Goal: Task Accomplishment & Management: Manage account settings

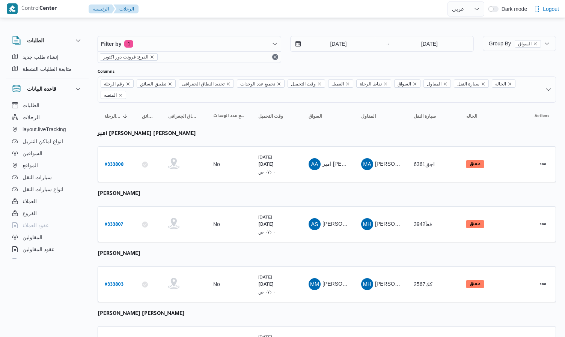
select select "ar"
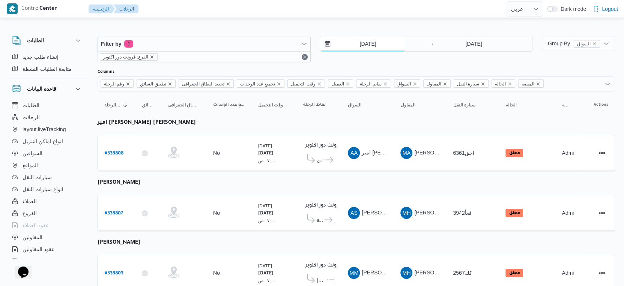
click at [371, 46] on input "[DATE]" at bounding box center [362, 43] width 85 height 15
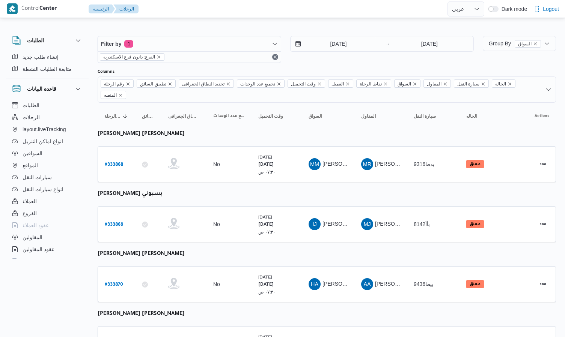
select select "ar"
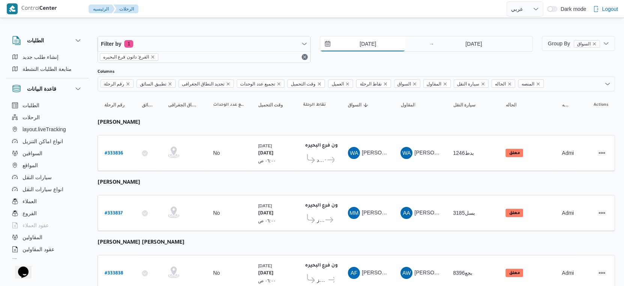
click at [382, 48] on input "[DATE]" at bounding box center [362, 43] width 85 height 15
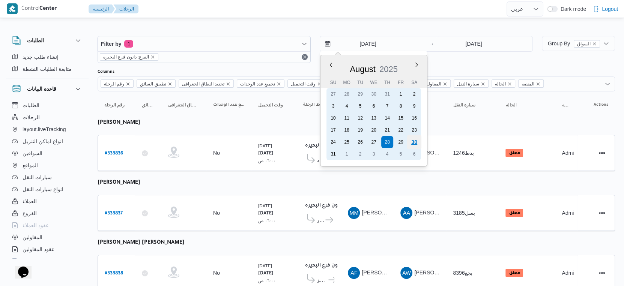
click at [414, 144] on div "30" at bounding box center [414, 142] width 14 height 14
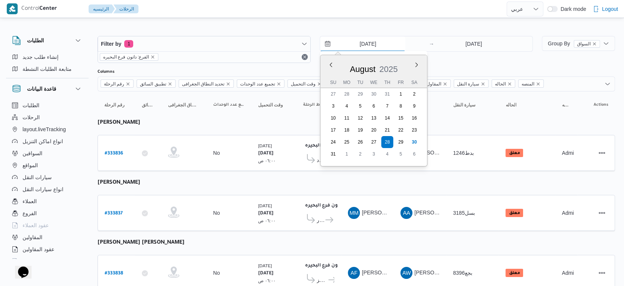
type input "[DATE]"
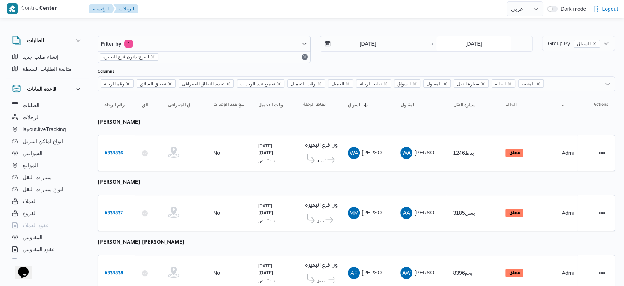
click at [463, 51] on div "28/8/2025" at bounding box center [485, 43] width 96 height 15
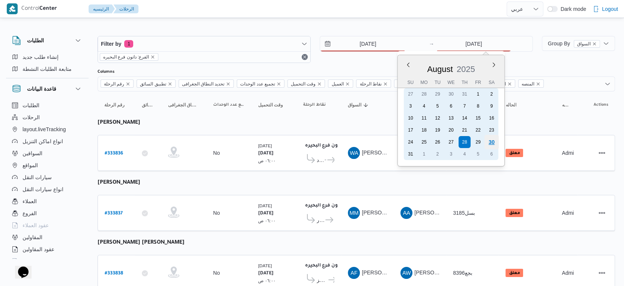
click at [489, 143] on div "30" at bounding box center [492, 142] width 14 height 14
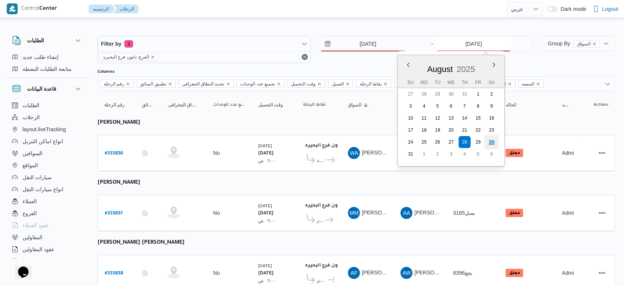
type input "[DATE]"
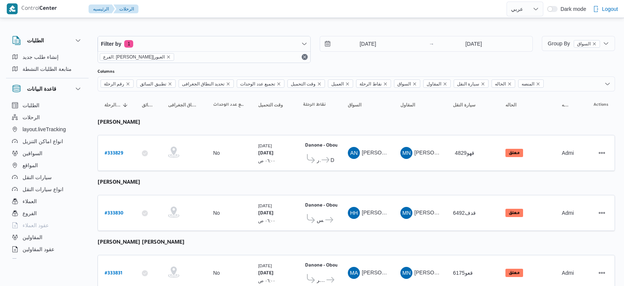
select select "ar"
click at [379, 46] on input "[DATE]" at bounding box center [362, 43] width 85 height 15
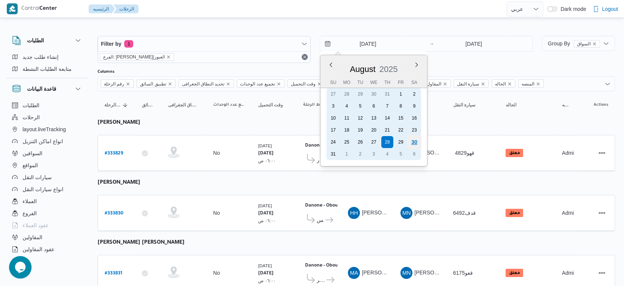
click at [410, 142] on div "30" at bounding box center [414, 142] width 14 height 14
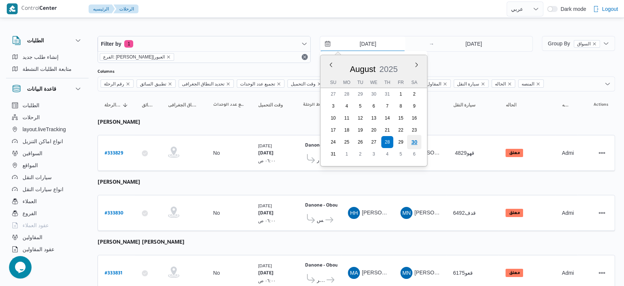
type input "30/8/2025"
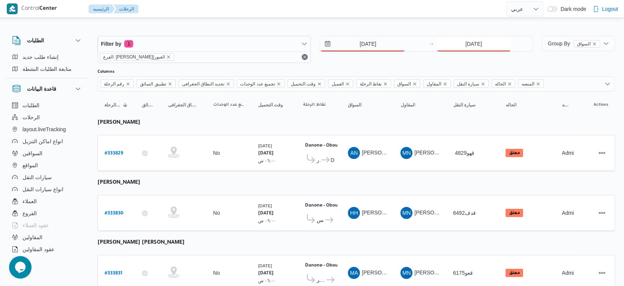
click at [486, 38] on input "28/8/2025" at bounding box center [474, 43] width 75 height 15
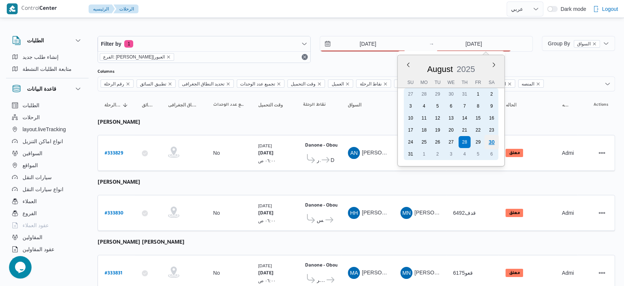
click at [491, 139] on div "30" at bounding box center [492, 142] width 14 height 14
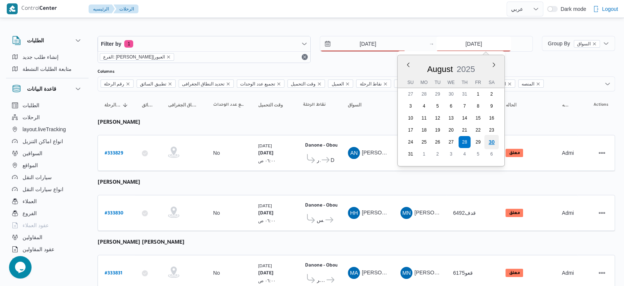
type input "[DATE]"
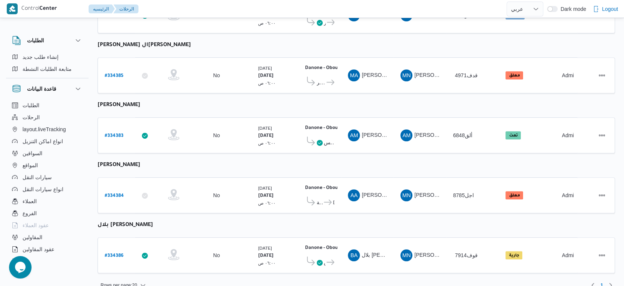
scroll to position [260, 0]
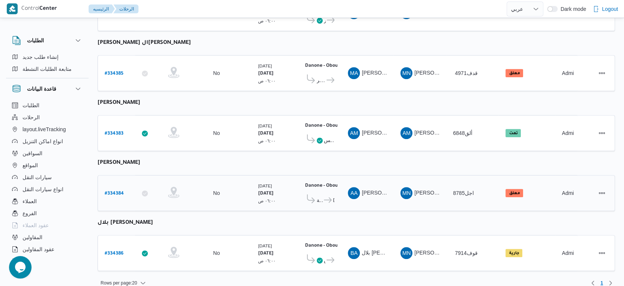
click at [121, 191] on b "# 334384" at bounding box center [114, 193] width 19 height 5
select select "ar"
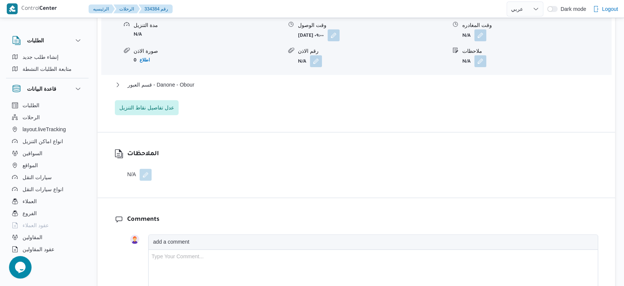
scroll to position [709, 0]
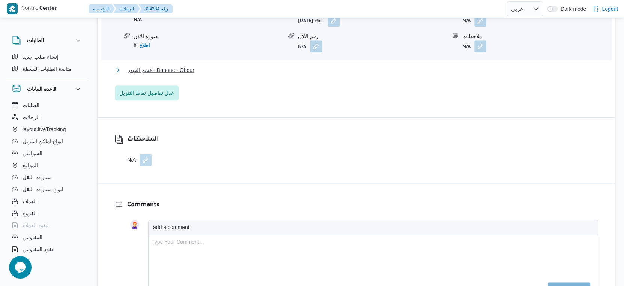
click at [213, 67] on button "قسم العبور - Danone - Obour" at bounding box center [357, 70] width 484 height 9
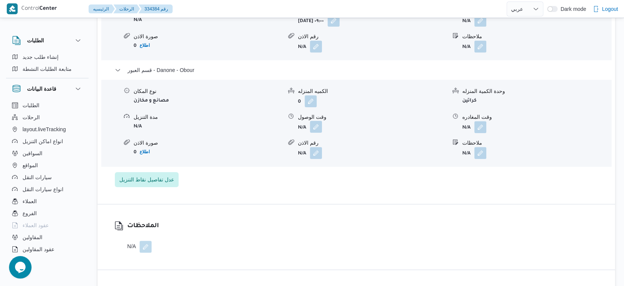
click at [317, 126] on button "button" at bounding box center [316, 127] width 12 height 12
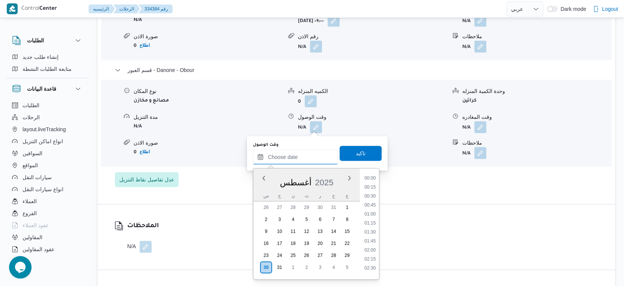
drag, startPoint x: 310, startPoint y: 155, endPoint x: 321, endPoint y: 124, distance: 32.5
click at [310, 155] on input "وقت الوصول" at bounding box center [295, 157] width 85 height 15
drag, startPoint x: 373, startPoint y: 200, endPoint x: 373, endPoint y: 193, distance: 7.5
click at [373, 200] on li "14:15" at bounding box center [370, 200] width 17 height 8
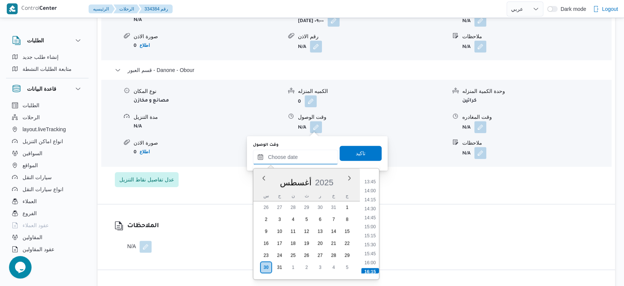
type input "٣٠/٠٨/٢٠٢٥ ١٤:١٥"
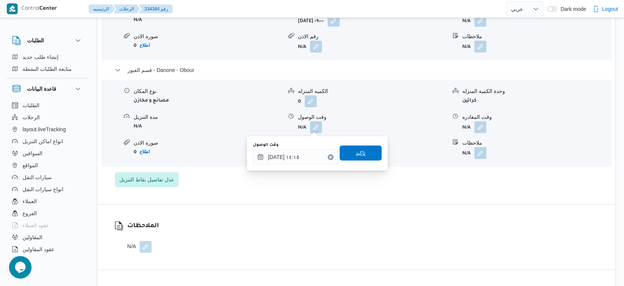
click at [369, 157] on span "تاكيد" at bounding box center [361, 153] width 42 height 15
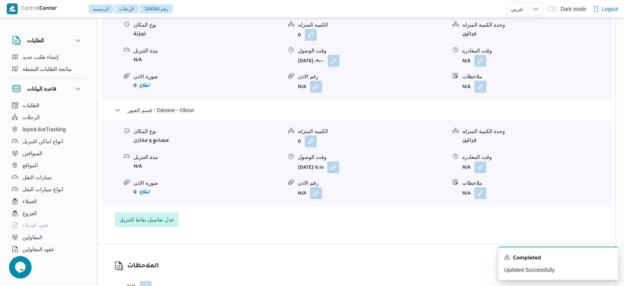
scroll to position [626, 0]
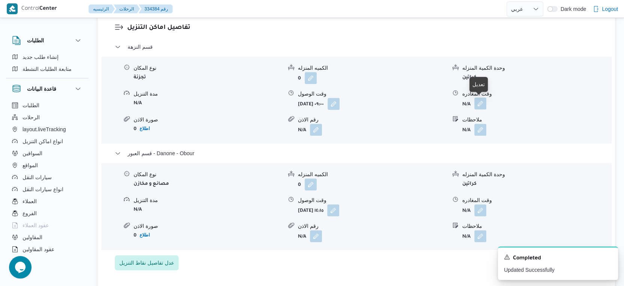
click at [479, 105] on button "button" at bounding box center [481, 104] width 12 height 12
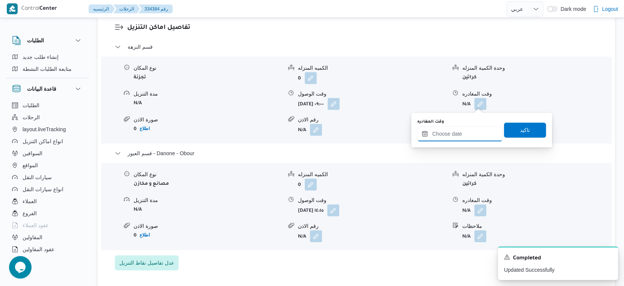
click at [471, 131] on input "وقت المغادره" at bounding box center [459, 134] width 85 height 15
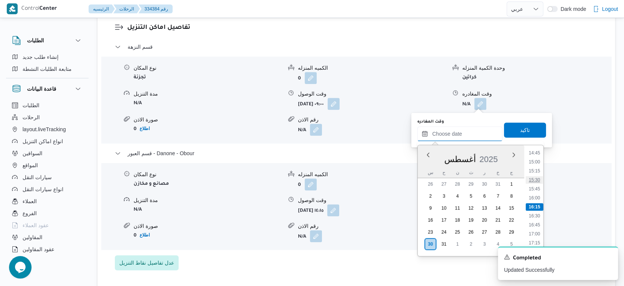
scroll to position [450, 0]
click at [532, 198] on li "13:45" at bounding box center [534, 201] width 17 height 8
type input "٣٠/٠٨/٢٠٢٥ ١٣:٤٥"
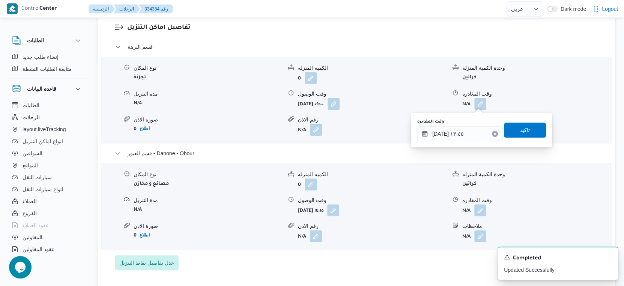
click at [529, 121] on div "وقت المغادره ٣٠/٠٨/٢٠٢٥ ١٣:٤٥ تاكيد" at bounding box center [482, 130] width 130 height 24
click at [530, 133] on span "تاكيد" at bounding box center [525, 129] width 42 height 15
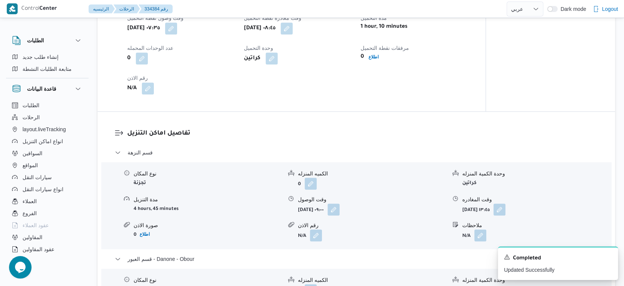
scroll to position [500, 0]
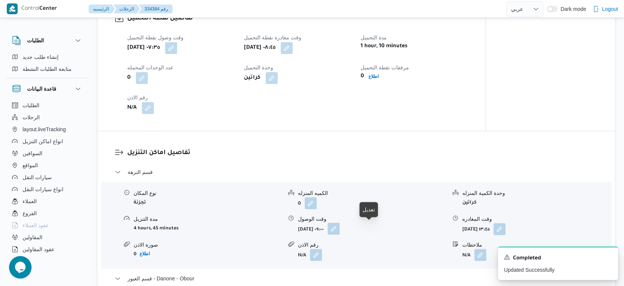
click at [340, 227] on button "button" at bounding box center [334, 229] width 12 height 12
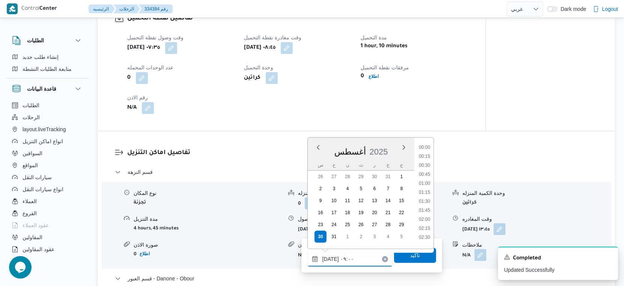
drag, startPoint x: 342, startPoint y: 265, endPoint x: 371, endPoint y: 252, distance: 31.9
click at [342, 264] on input "٣٠/٠٨/٢٠٢٥ ٠٩:٠٠" at bounding box center [349, 259] width 85 height 15
click at [422, 208] on li "09:15" at bounding box center [424, 209] width 17 height 8
type input "٣٠/٠٨/٢٠٢٥ ٠٩:١٥"
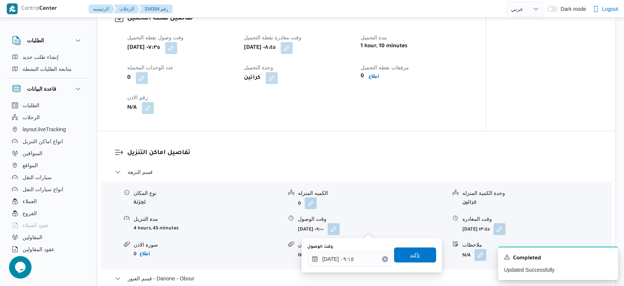
click at [420, 254] on span "تاكيد" at bounding box center [415, 255] width 42 height 15
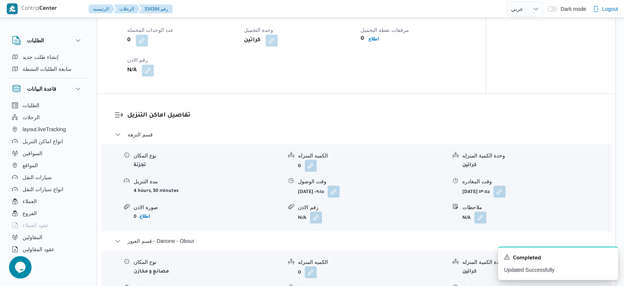
scroll to position [626, 0]
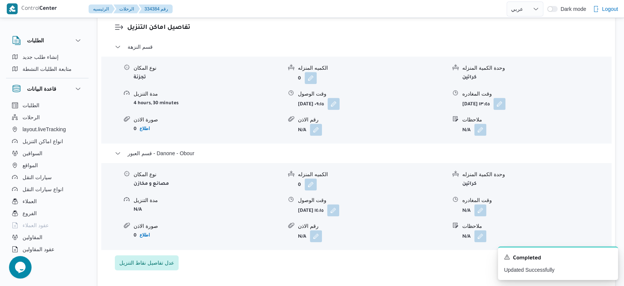
click at [335, 252] on div "قسم النزهة نوع المكان تجزئة الكميه المنزله 0 وحدة الكمية المنزله كراتين مدة الت…" at bounding box center [357, 156] width 484 height 228
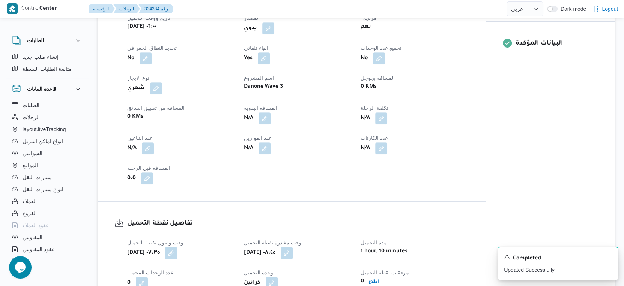
scroll to position [292, 0]
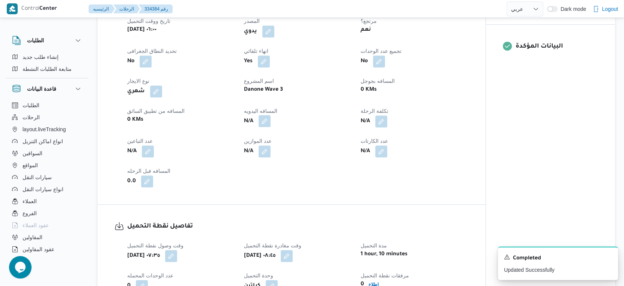
click at [266, 124] on button "button" at bounding box center [265, 121] width 12 height 12
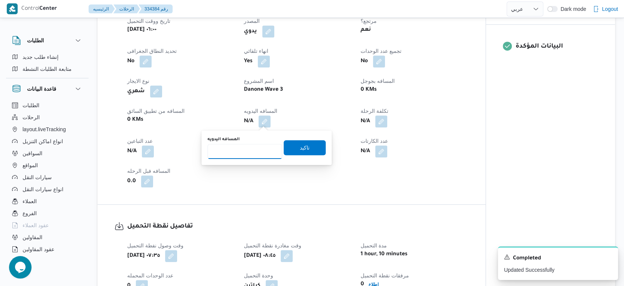
click at [252, 157] on input "المسافه اليدويه" at bounding box center [245, 151] width 75 height 15
type input "43"
click at [290, 144] on span "تاكيد" at bounding box center [305, 147] width 42 height 15
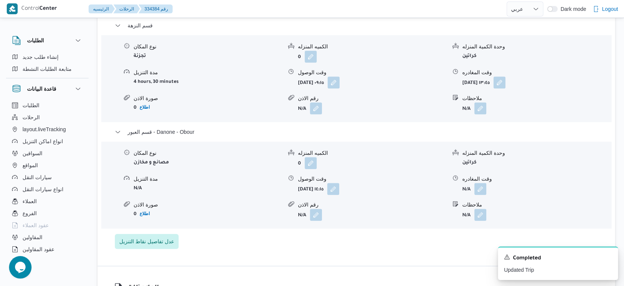
scroll to position [667, 0]
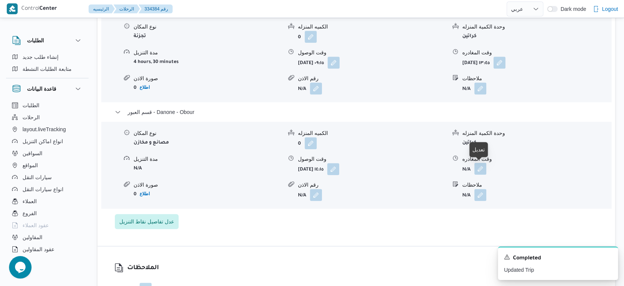
click at [479, 168] on button "button" at bounding box center [481, 169] width 12 height 12
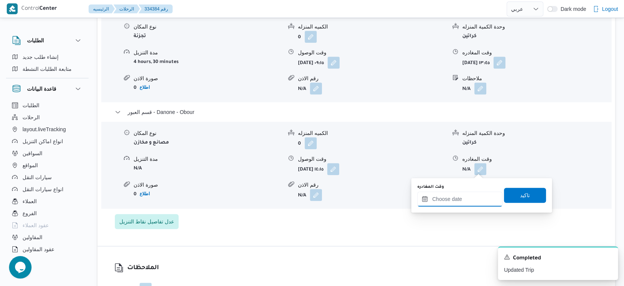
click at [473, 200] on input "وقت المغادره" at bounding box center [459, 199] width 85 height 15
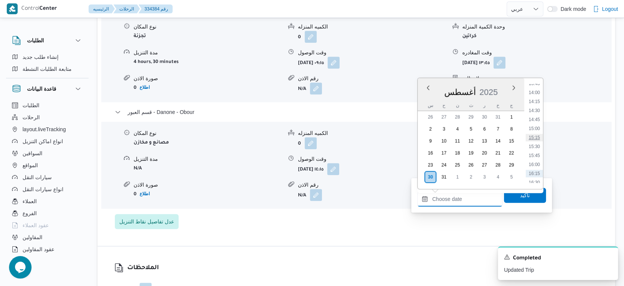
scroll to position [450, 0]
click at [538, 161] on li "14:30" at bounding box center [534, 161] width 17 height 8
type input "٣٠/٠٨/٢٠٢٥ ١٤:٣٠"
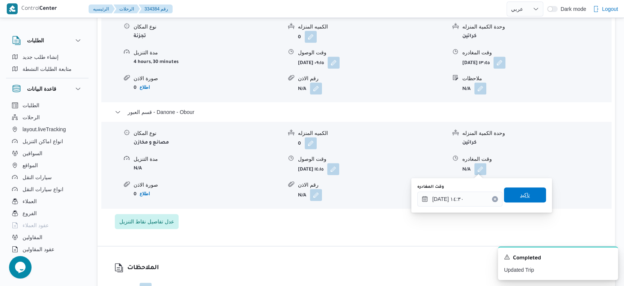
click at [533, 195] on span "تاكيد" at bounding box center [525, 195] width 42 height 15
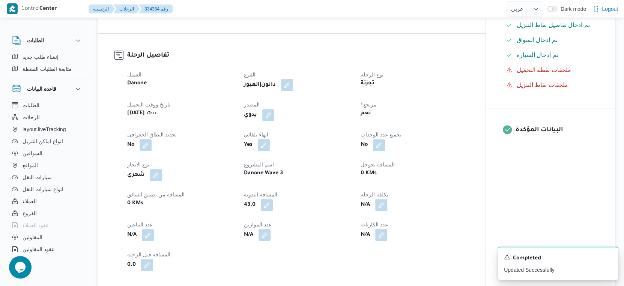
scroll to position [0, 0]
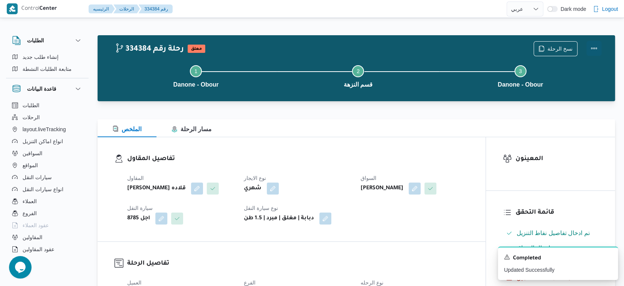
click at [590, 46] on button "Actions" at bounding box center [594, 48] width 15 height 15
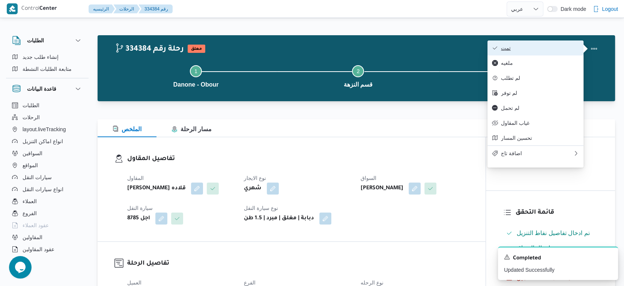
click at [548, 50] on span "تمت" at bounding box center [540, 48] width 78 height 6
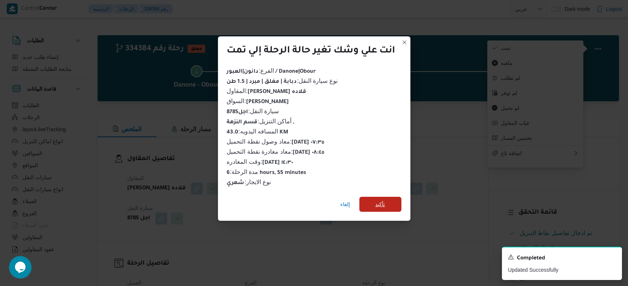
click at [397, 194] on div "إلغاء تأكيد" at bounding box center [314, 206] width 193 height 30
click at [394, 202] on span "تأكيد" at bounding box center [381, 204] width 42 height 15
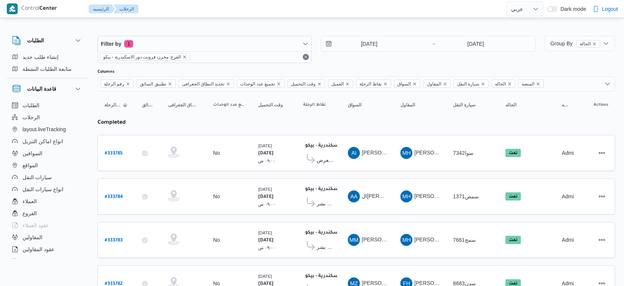
select select "ar"
click at [390, 43] on input "[DATE]" at bounding box center [363, 43] width 85 height 15
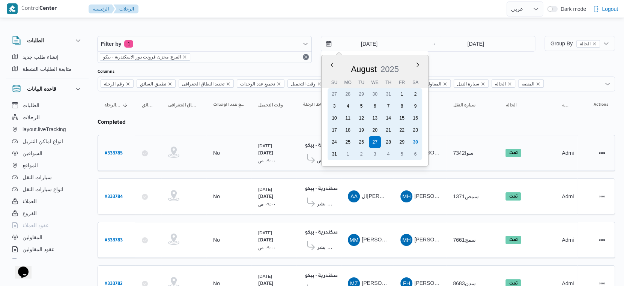
click at [417, 140] on div "30" at bounding box center [416, 142] width 12 height 12
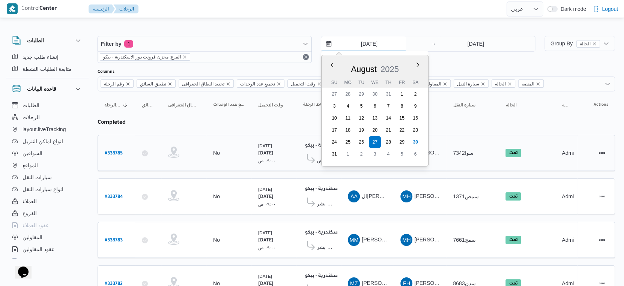
type input "[DATE]"
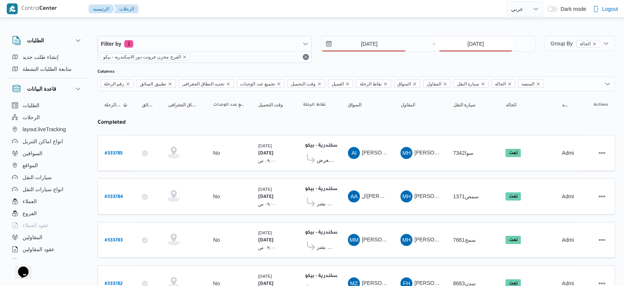
click at [472, 38] on input "[DATE]" at bounding box center [475, 43] width 75 height 15
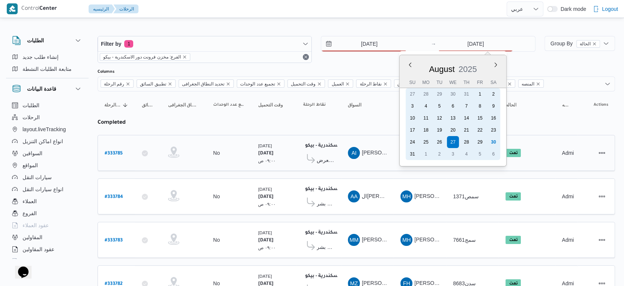
click at [496, 143] on div "30" at bounding box center [494, 142] width 12 height 12
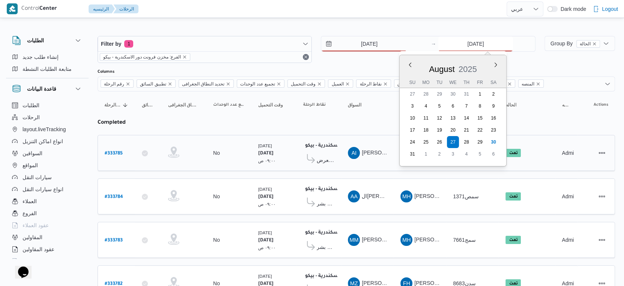
type input "[DATE]"
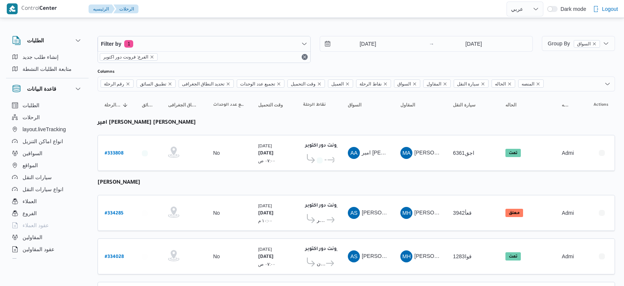
select select "ar"
click at [381, 46] on input "[DATE]" at bounding box center [362, 43] width 85 height 15
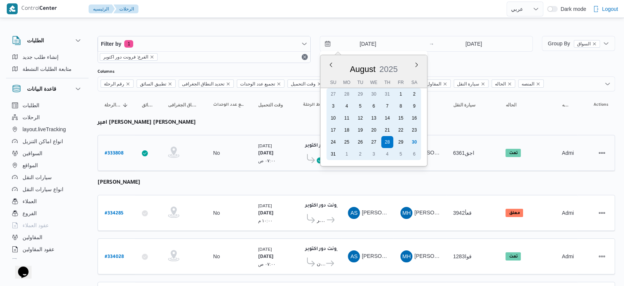
click at [416, 142] on div "30" at bounding box center [414, 142] width 12 height 12
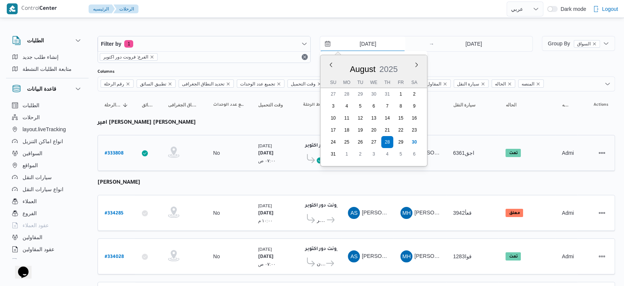
type input "[DATE]"
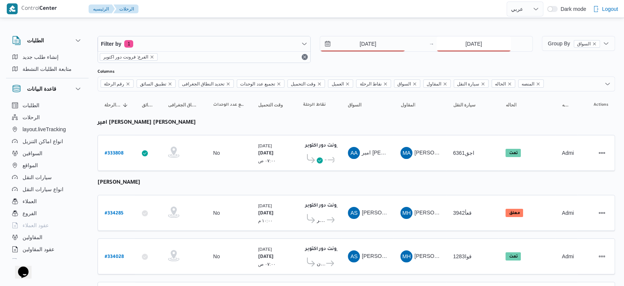
click at [472, 50] on input "28/8/2025" at bounding box center [474, 43] width 75 height 15
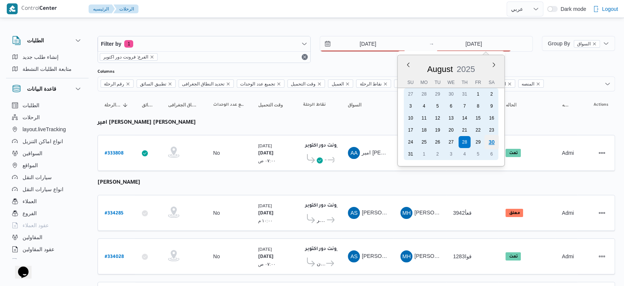
click at [491, 145] on div "30" at bounding box center [492, 142] width 14 height 14
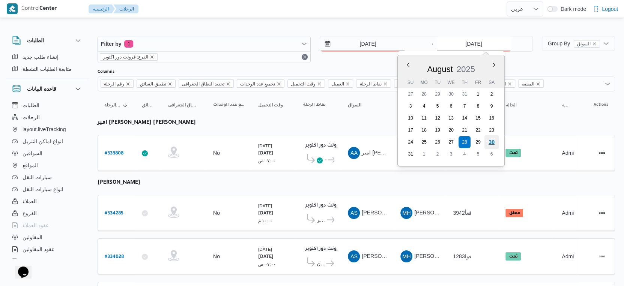
type input "[DATE]"
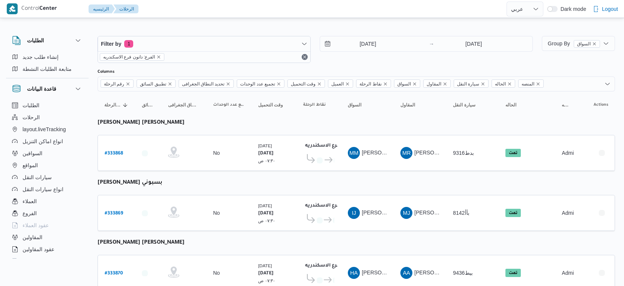
select select "ar"
click at [383, 47] on input "28/8/2025" at bounding box center [362, 43] width 85 height 15
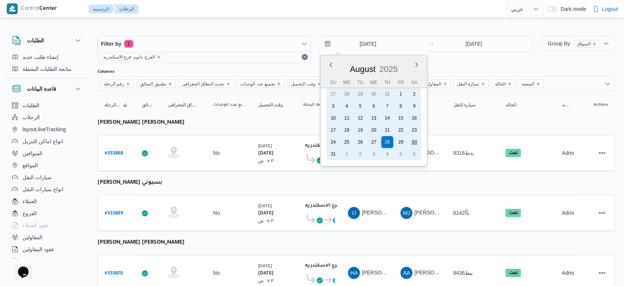
click at [414, 146] on div "30" at bounding box center [414, 142] width 14 height 14
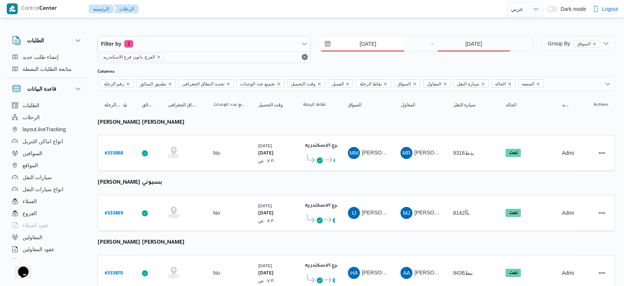
type input "[DATE]"
click at [489, 41] on input "28/8/2025" at bounding box center [474, 43] width 75 height 15
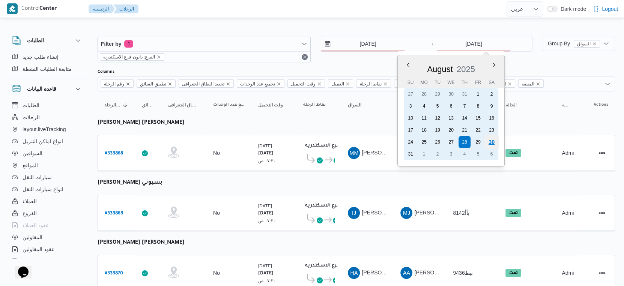
click at [493, 141] on div "30" at bounding box center [492, 142] width 14 height 14
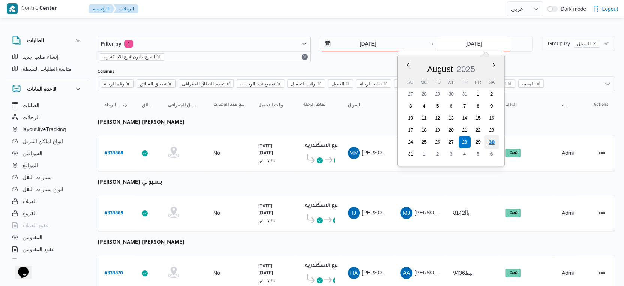
type input "[DATE]"
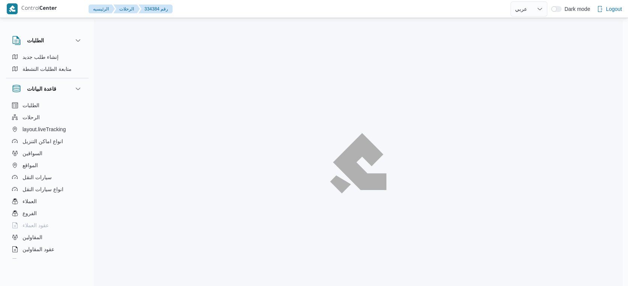
select select "ar"
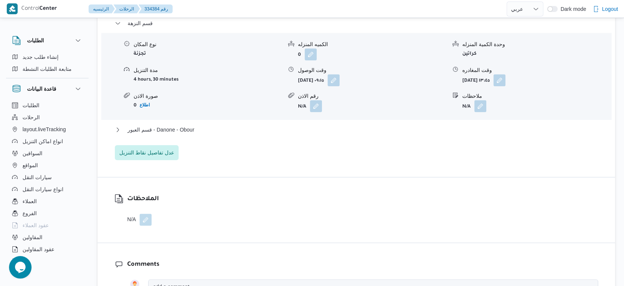
scroll to position [667, 0]
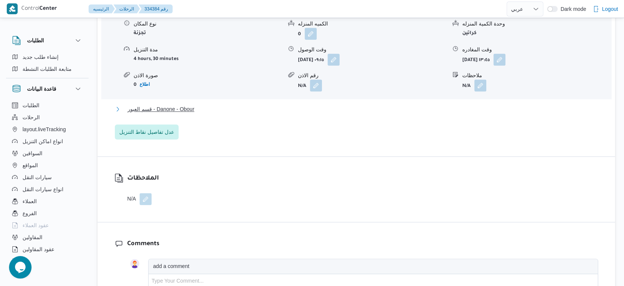
click at [145, 108] on span "قسم العبور - Danone - Obour" at bounding box center [161, 109] width 67 height 9
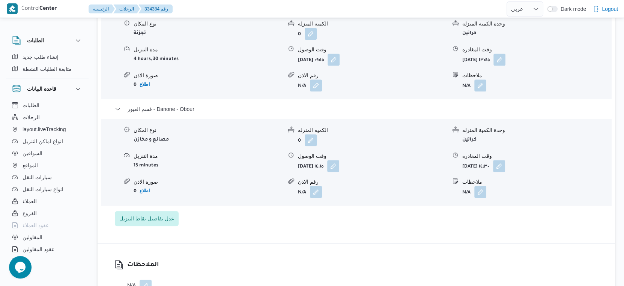
select select "ar"
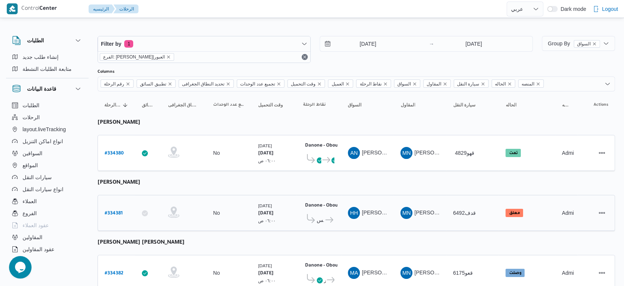
click at [110, 211] on b "# 334381" at bounding box center [114, 213] width 18 height 5
select select "ar"
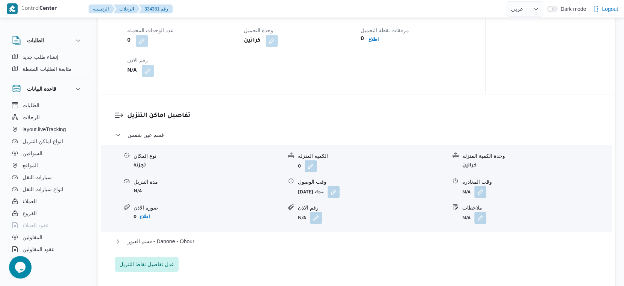
scroll to position [584, 0]
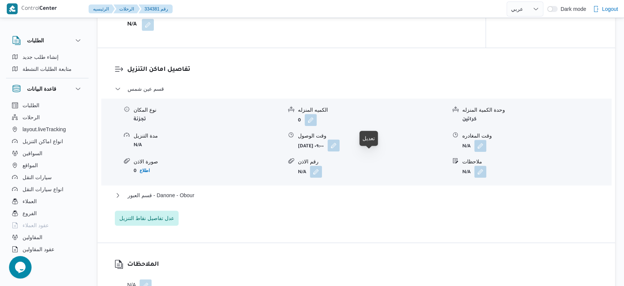
click at [340, 152] on button "button" at bounding box center [334, 146] width 12 height 12
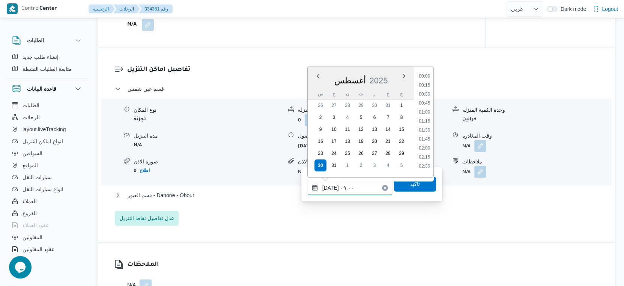
click at [366, 181] on input "[DATE] ٠٩:٠٠" at bounding box center [349, 188] width 85 height 15
click at [421, 137] on li "09:15" at bounding box center [424, 137] width 17 height 8
type input "٣٠/٠٨/٢٠٢٥ ٠٩:١٥"
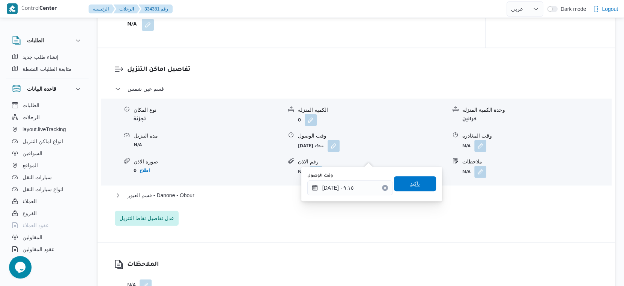
click at [410, 187] on span "تاكيد" at bounding box center [415, 183] width 10 height 9
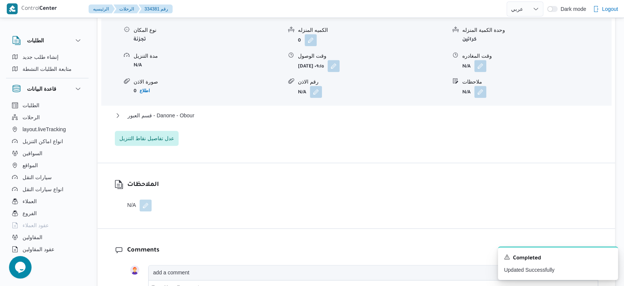
scroll to position [667, 0]
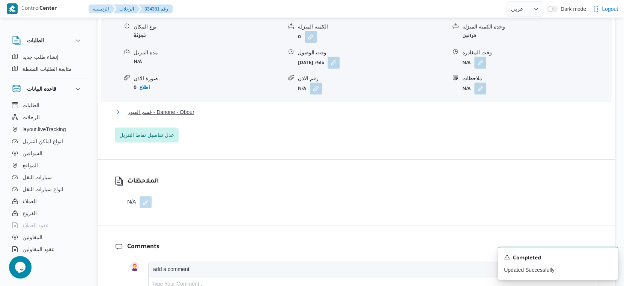
click at [213, 117] on button "قسم العبور - Danone - Obour" at bounding box center [357, 112] width 484 height 9
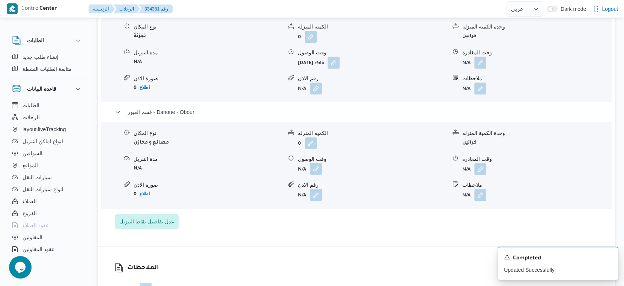
click at [315, 175] on button "button" at bounding box center [316, 169] width 12 height 12
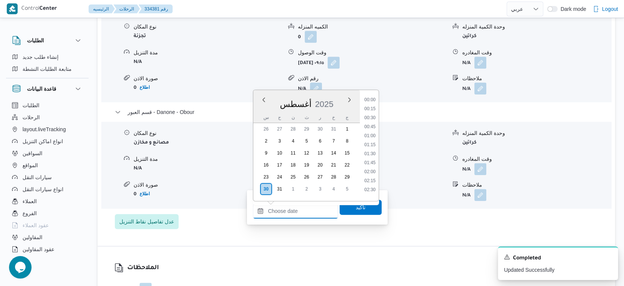
drag, startPoint x: 308, startPoint y: 212, endPoint x: 326, endPoint y: 205, distance: 19.6
click at [308, 212] on input "وقت الوصول" at bounding box center [295, 211] width 85 height 15
click at [369, 173] on li "14:30" at bounding box center [370, 173] width 17 height 8
type input "٣٠/٠٨/٢٠٢٥ ١٤:٣٠"
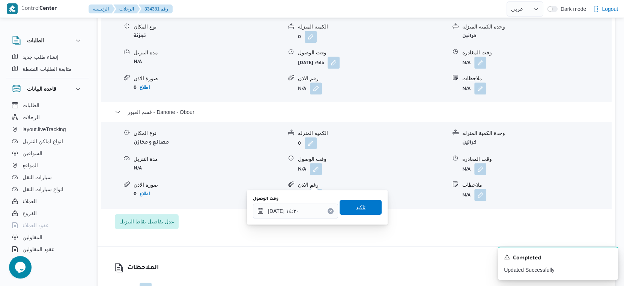
drag, startPoint x: 361, startPoint y: 212, endPoint x: 363, endPoint y: 209, distance: 4.1
click at [362, 211] on span "تاكيد" at bounding box center [361, 207] width 42 height 15
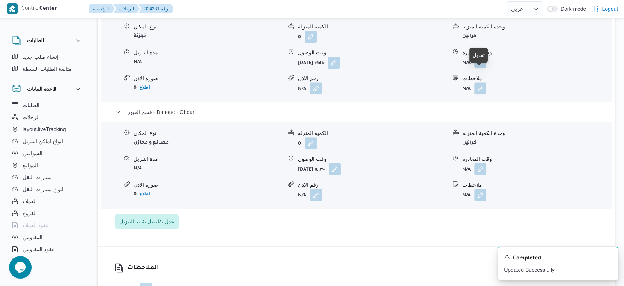
click at [484, 68] on button "button" at bounding box center [481, 62] width 12 height 12
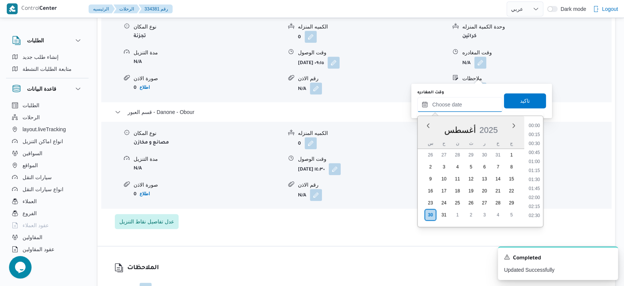
click at [480, 99] on input "وقت المغادره" at bounding box center [459, 104] width 85 height 15
click at [538, 137] on li "14:00" at bounding box center [534, 139] width 17 height 8
type input "٣٠/٠٨/٢٠٢٥ ١٤:٠٠"
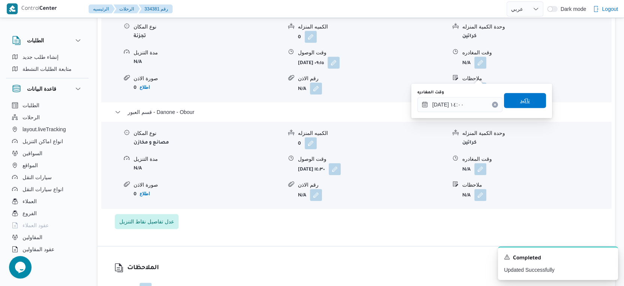
click at [529, 96] on span "تاكيد" at bounding box center [525, 100] width 42 height 15
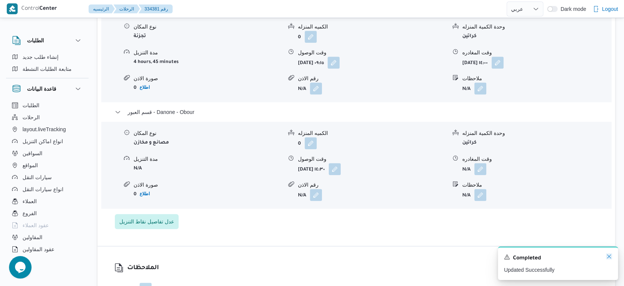
click at [607, 259] on icon "Dismiss toast" at bounding box center [609, 257] width 6 height 6
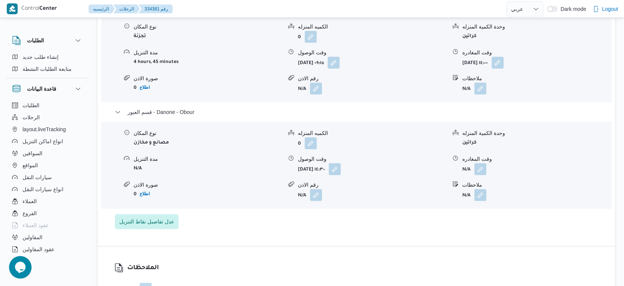
click at [374, 246] on div "تفاصيل اماكن التنزيل قسم عين شمس نوع المكان تجزئة الكميه المنزله 0 وحدة الكمية …" at bounding box center [357, 106] width 518 height 282
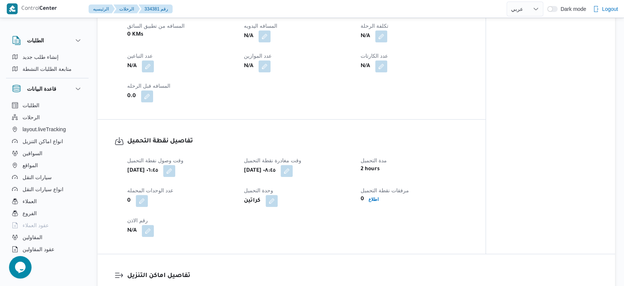
scroll to position [333, 0]
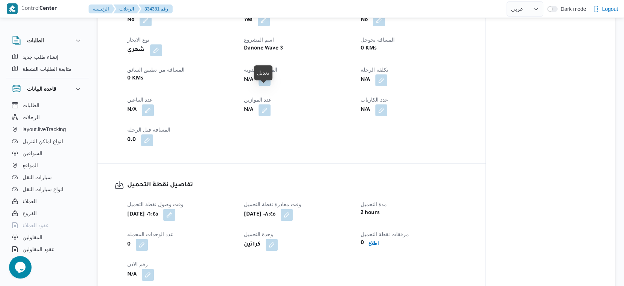
click at [268, 86] on button "button" at bounding box center [265, 80] width 12 height 12
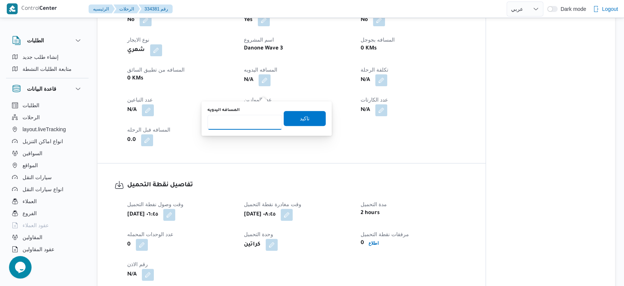
click at [247, 124] on input "المسافه اليدويه" at bounding box center [245, 122] width 75 height 15
type input "56"
click at [300, 117] on span "تاكيد" at bounding box center [305, 118] width 10 height 9
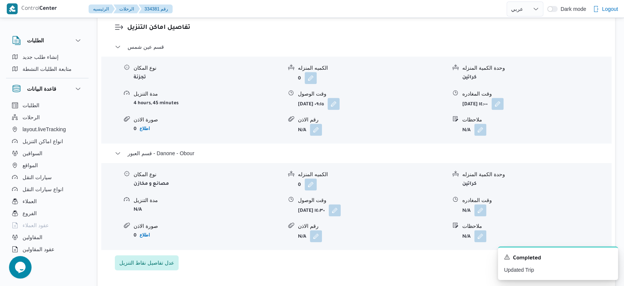
scroll to position [709, 0]
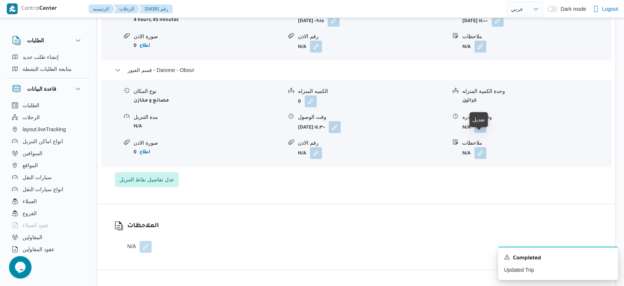
click at [478, 133] on button "button" at bounding box center [481, 127] width 12 height 12
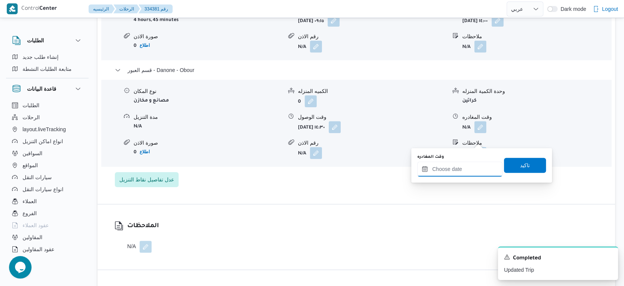
click at [469, 169] on input "وقت المغادره" at bounding box center [459, 169] width 85 height 15
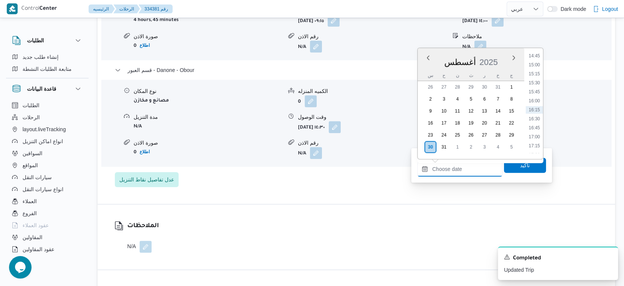
scroll to position [492, 0]
click at [534, 71] on li "14:00" at bounding box center [534, 71] width 17 height 8
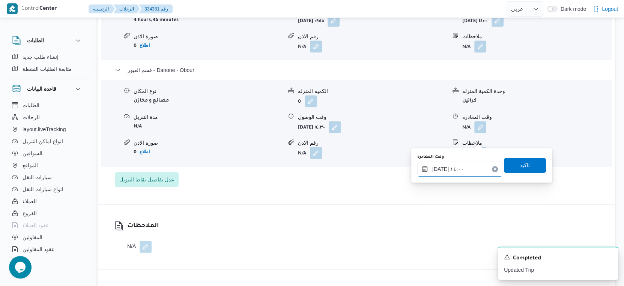
click at [439, 171] on input "٣٠/٠٨/٢٠٢٥ ١٤:٠٠" at bounding box center [459, 169] width 85 height 15
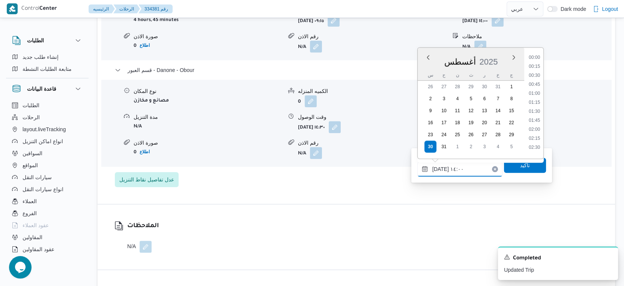
click at [439, 171] on input "٣٠/٠٨/٢٠٢٥ ١٤:٠٠" at bounding box center [459, 169] width 85 height 15
type input "٣٠/٠٨/٢٠٢٥ ١٤:50"
click at [465, 204] on div "تفاصيل اماكن التنزيل قسم عين شمس نوع المكان تجزئة الكميه المنزله 0 وحدة الكمية …" at bounding box center [357, 64] width 518 height 282
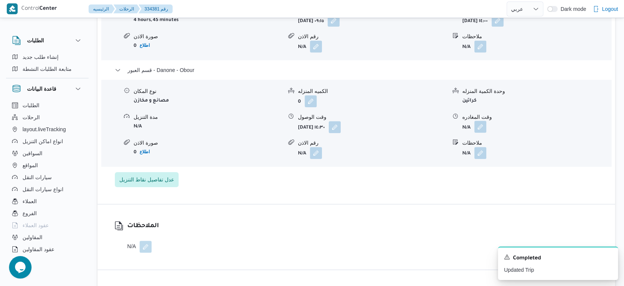
click at [481, 133] on button "button" at bounding box center [481, 127] width 12 height 12
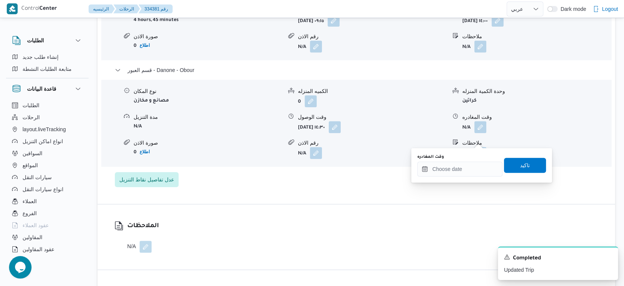
click at [458, 181] on div "You are in a dialog. To close this dialog, hit escape. وقت المغادره تاكيد" at bounding box center [481, 165] width 141 height 35
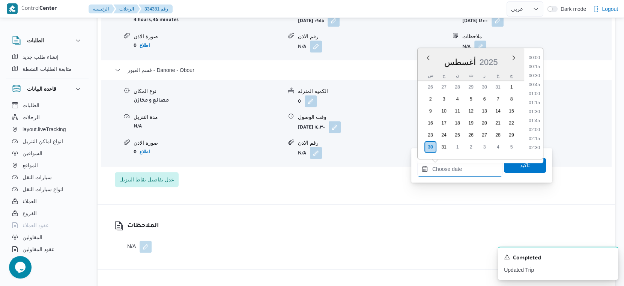
drag, startPoint x: 482, startPoint y: 167, endPoint x: 485, endPoint y: 164, distance: 4.0
click at [482, 167] on input "وقت المغادره" at bounding box center [459, 169] width 85 height 15
click at [534, 64] on li "15:00" at bounding box center [534, 65] width 17 height 8
type input "٣٠/٠٨/٢٠٢٥ ١٥:٠٠"
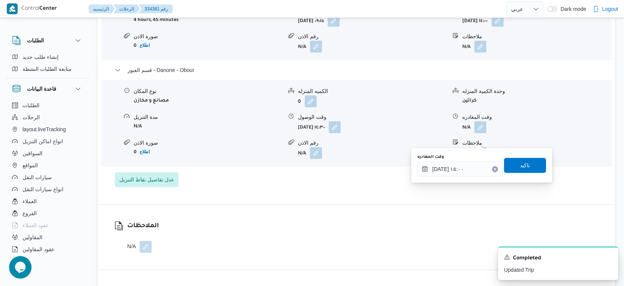
click at [521, 176] on div "وقت المغادره ٣٠/٠٨/٢٠٢٥ ١٥:٠٠ تاكيد" at bounding box center [482, 166] width 130 height 24
click at [522, 172] on span "تاكيد" at bounding box center [525, 165] width 42 height 15
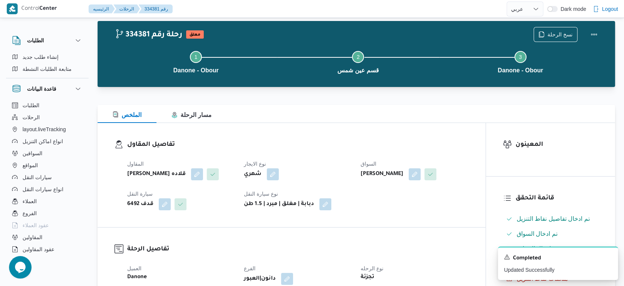
scroll to position [0, 0]
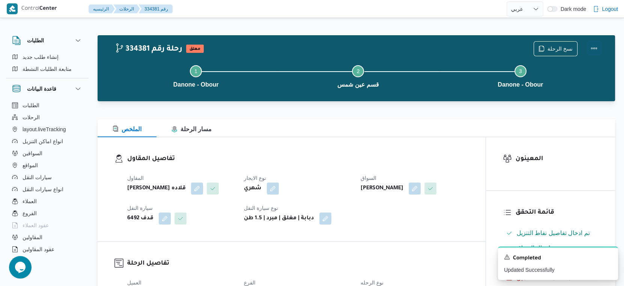
click at [595, 47] on button "Actions" at bounding box center [594, 48] width 15 height 15
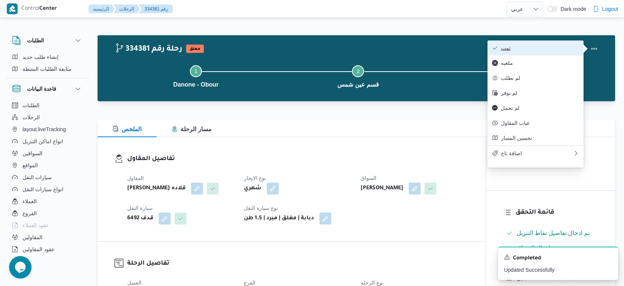
click at [545, 48] on span "تمت" at bounding box center [540, 48] width 78 height 6
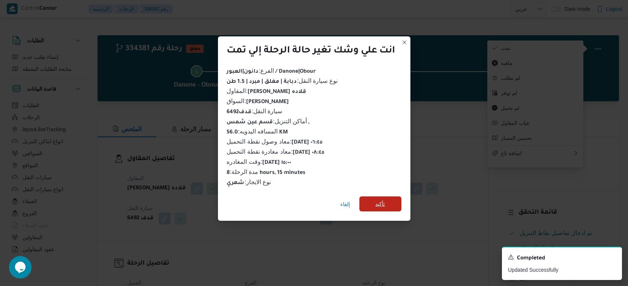
click at [369, 200] on span "تأكيد" at bounding box center [381, 204] width 42 height 15
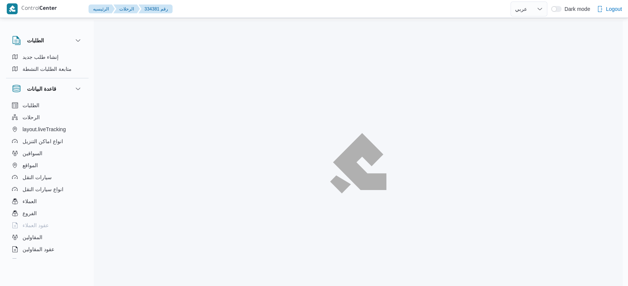
select select "ar"
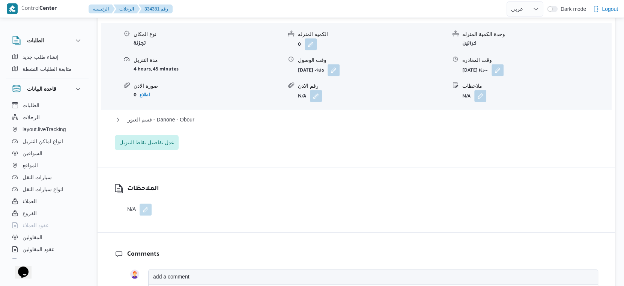
scroll to position [667, 0]
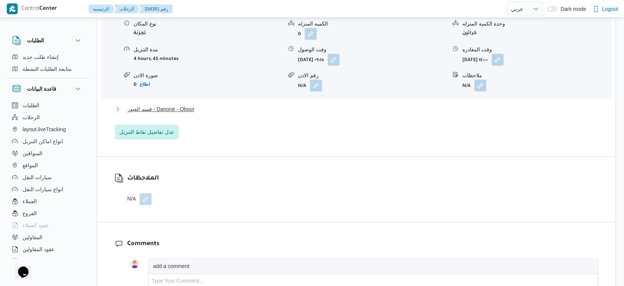
click at [204, 114] on button "قسم العبور - Danone - Obour" at bounding box center [357, 109] width 484 height 9
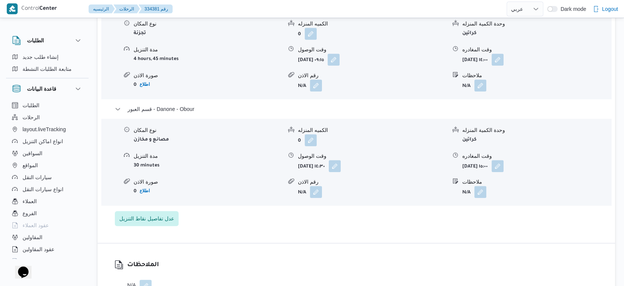
select select "ar"
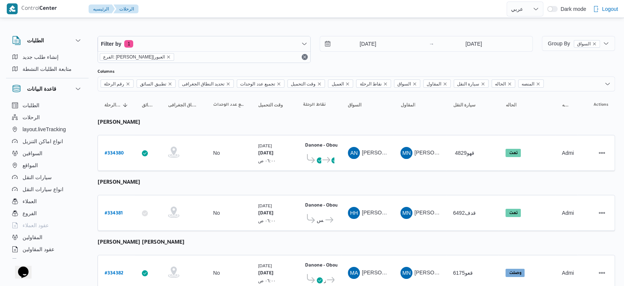
select select "ar"
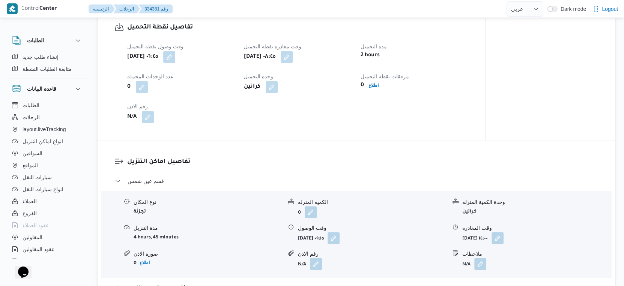
scroll to position [562, 0]
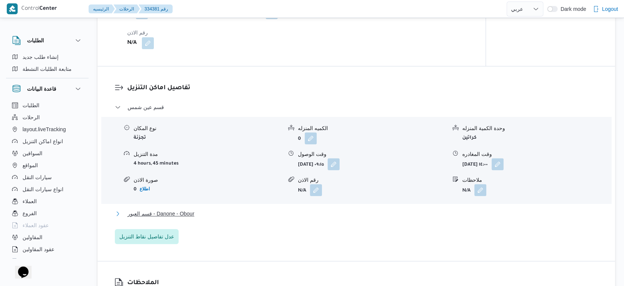
click at [191, 218] on span "قسم العبور - Danone - Obour" at bounding box center [161, 213] width 67 height 9
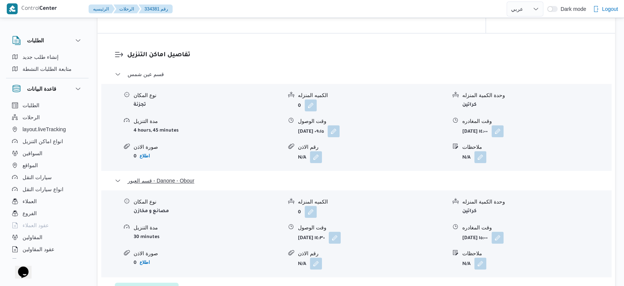
scroll to position [646, 0]
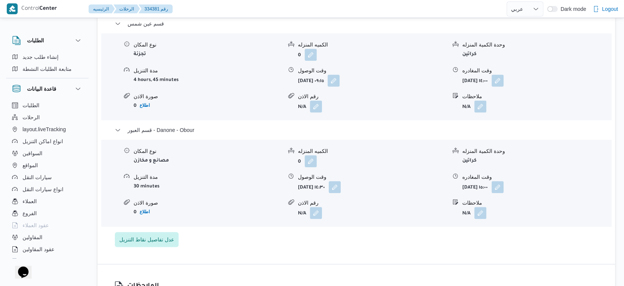
select select "ar"
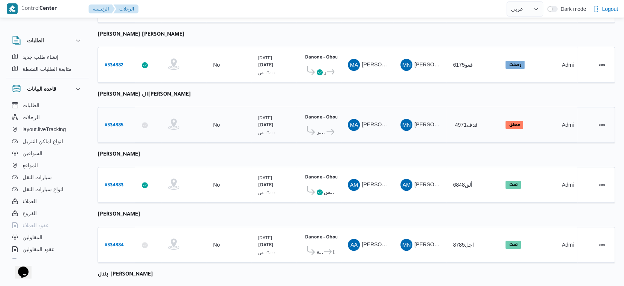
click at [108, 123] on b "# 334385" at bounding box center [114, 125] width 19 height 5
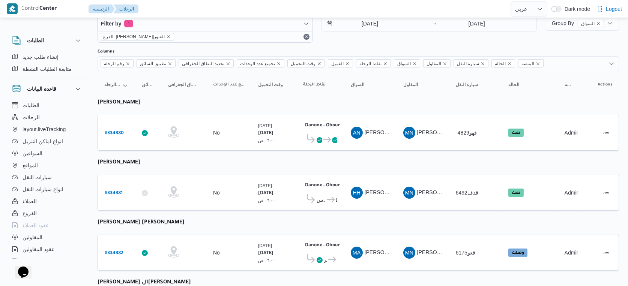
select select "ar"
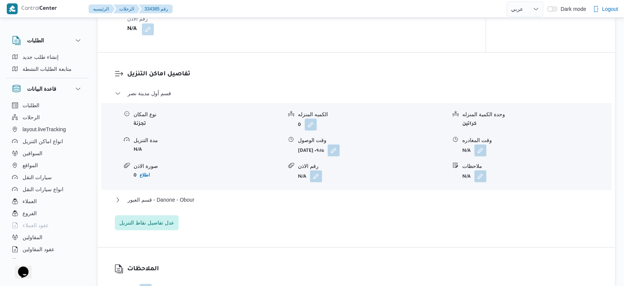
scroll to position [709, 0]
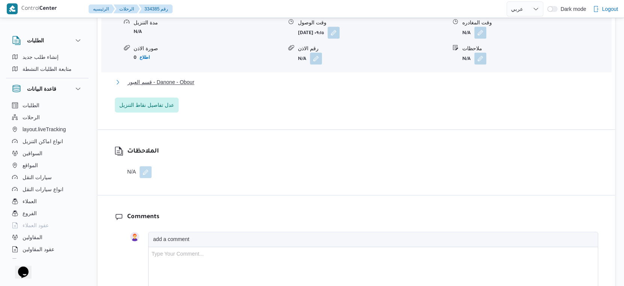
click at [208, 81] on button "قسم العبور - Danone - Obour" at bounding box center [357, 82] width 484 height 9
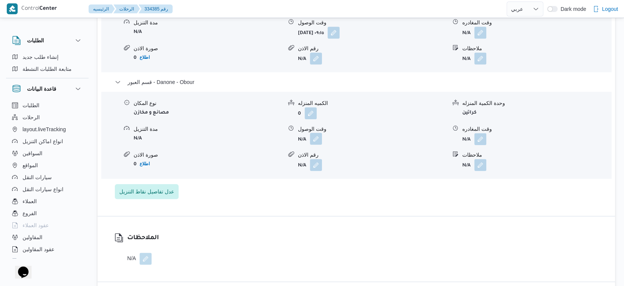
click at [319, 140] on button "button" at bounding box center [316, 139] width 12 height 12
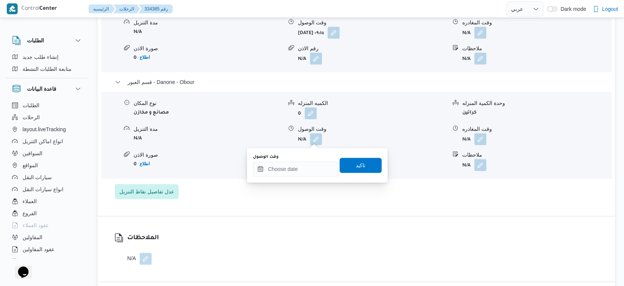
click at [316, 160] on div "وقت الوصول" at bounding box center [295, 165] width 85 height 23
click at [317, 162] on input "وقت الوصول" at bounding box center [295, 169] width 85 height 15
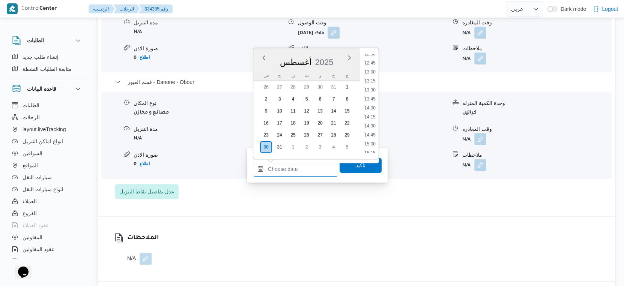
scroll to position [450, 0]
click at [371, 131] on li "14:30" at bounding box center [370, 131] width 17 height 8
type input "٣٠/٠٨/٢٠٢٥ ١٤:٣٠"
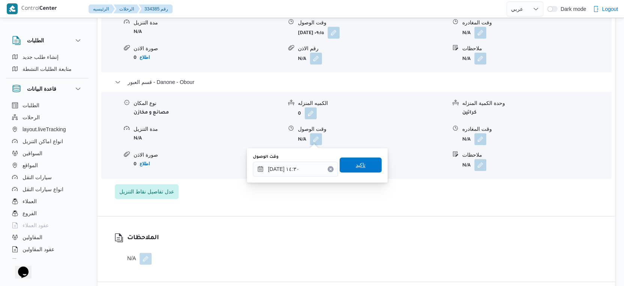
click at [365, 167] on span "تاكيد" at bounding box center [361, 165] width 42 height 15
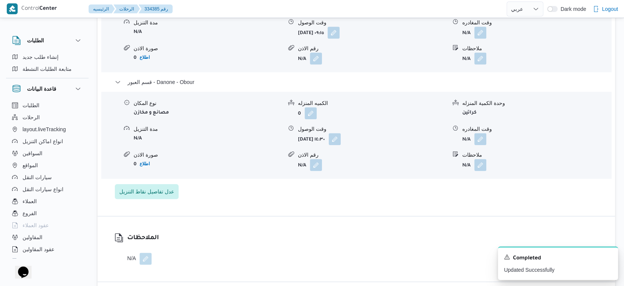
scroll to position [626, 0]
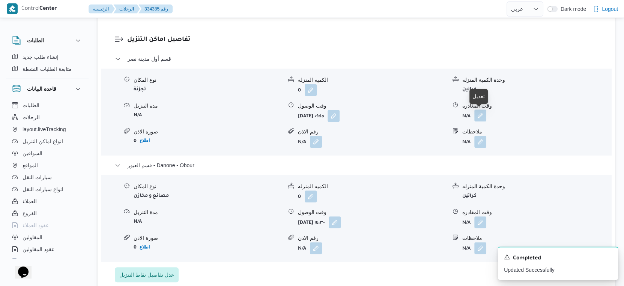
click at [485, 117] on button "button" at bounding box center [481, 116] width 12 height 12
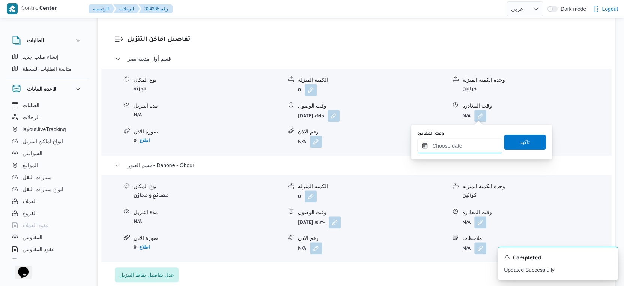
click at [475, 142] on input "وقت المغادره" at bounding box center [459, 146] width 85 height 15
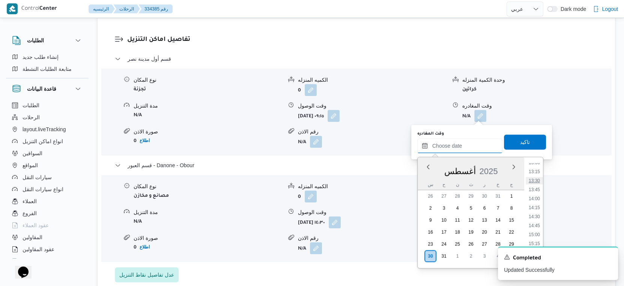
scroll to position [492, 0]
click at [534, 182] on li "14:00" at bounding box center [534, 180] width 17 height 8
type input "٣٠/٠٨/٢٠٢٥ ١٤:٠٠"
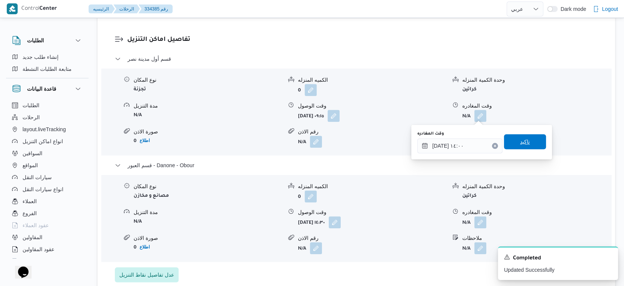
click at [524, 147] on span "تاكيد" at bounding box center [525, 141] width 42 height 15
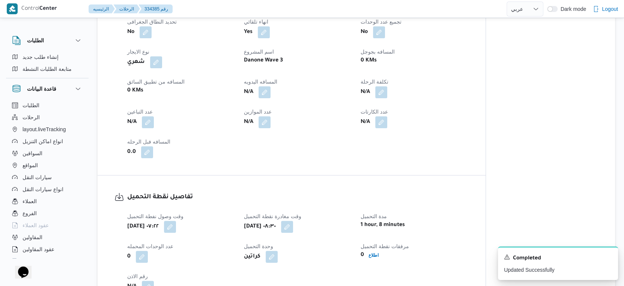
scroll to position [292, 0]
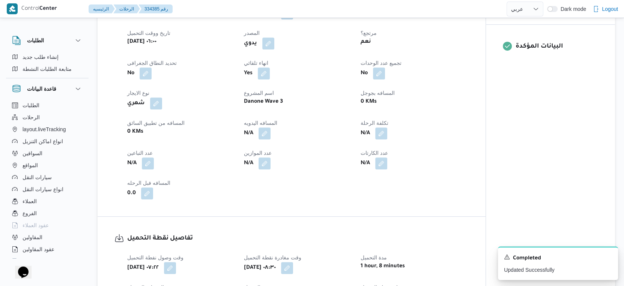
click at [422, 101] on div "0 KMs" at bounding box center [414, 102] width 109 height 11
click at [265, 132] on button "button" at bounding box center [265, 133] width 12 height 12
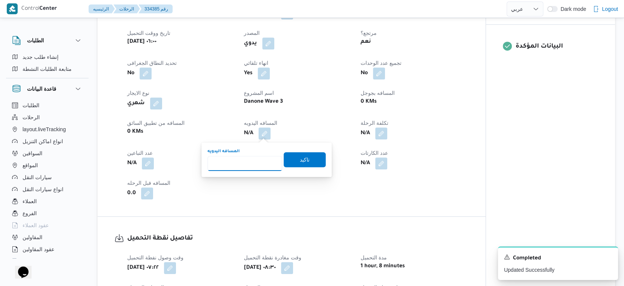
click at [225, 167] on input "المسافه اليدويه" at bounding box center [245, 163] width 75 height 15
type input "77"
click at [311, 161] on span "تاكيد" at bounding box center [305, 159] width 42 height 15
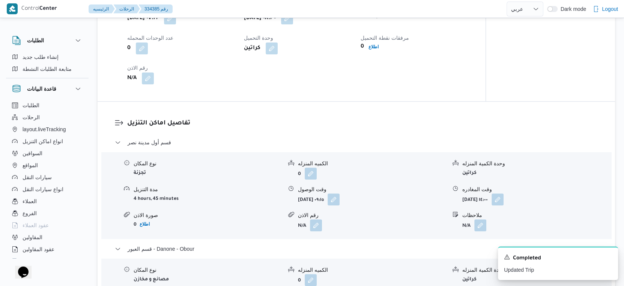
scroll to position [709, 0]
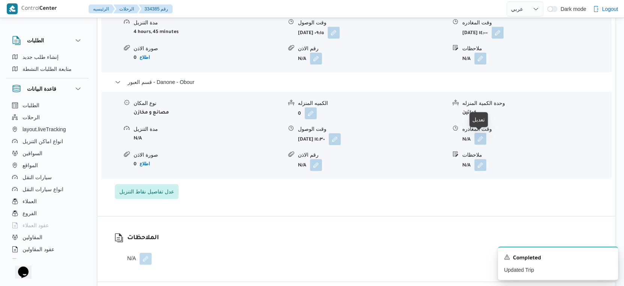
click at [483, 134] on button "button" at bounding box center [481, 139] width 12 height 12
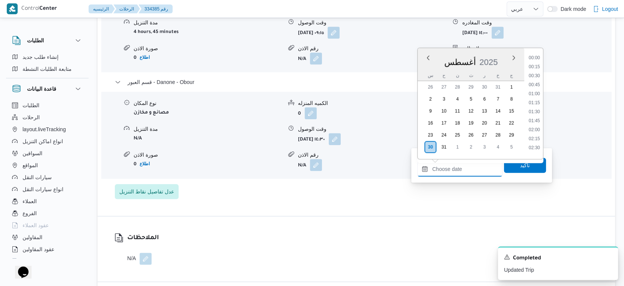
click at [470, 170] on input "وقت المغادره" at bounding box center [459, 169] width 85 height 15
click at [537, 71] on li "15:15" at bounding box center [534, 74] width 17 height 8
type input "٣٠/٠٨/٢٠٢٥ ١٥:١٥"
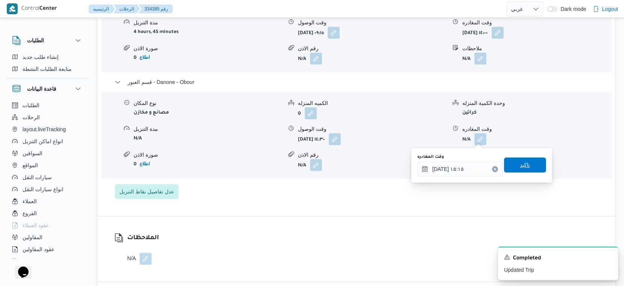
click at [533, 161] on span "تاكيد" at bounding box center [525, 165] width 42 height 15
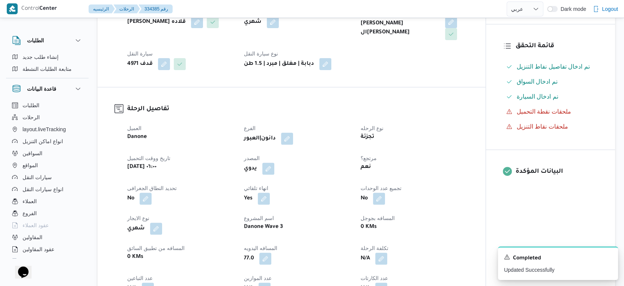
scroll to position [0, 0]
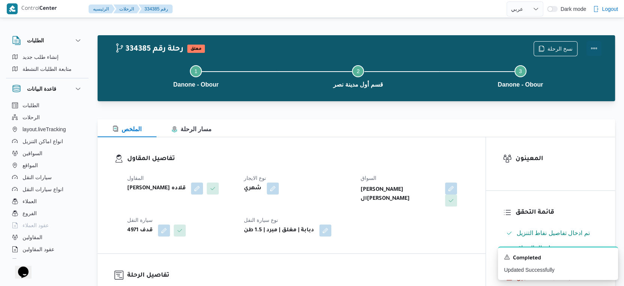
click at [595, 45] on button "Actions" at bounding box center [594, 48] width 15 height 15
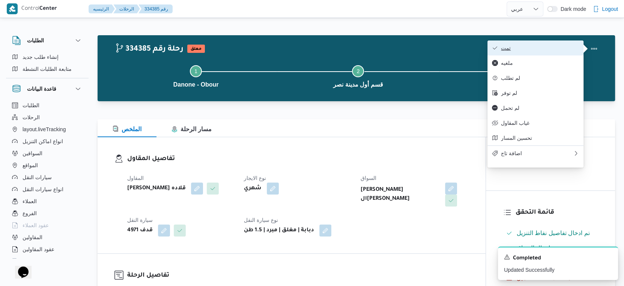
click at [570, 48] on span "تمت" at bounding box center [540, 48] width 78 height 6
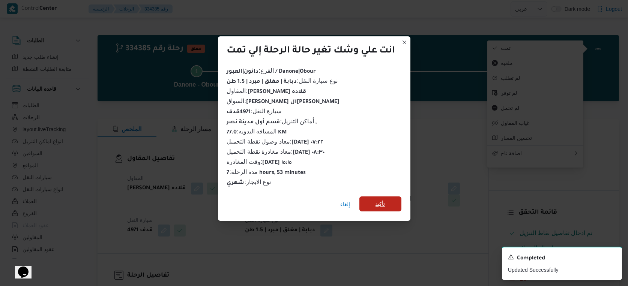
click at [382, 197] on span "تأكيد" at bounding box center [381, 204] width 42 height 15
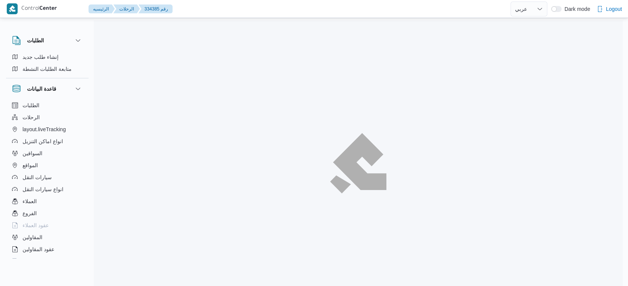
select select "ar"
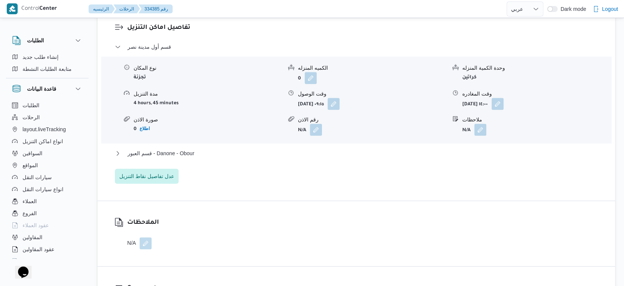
scroll to position [667, 0]
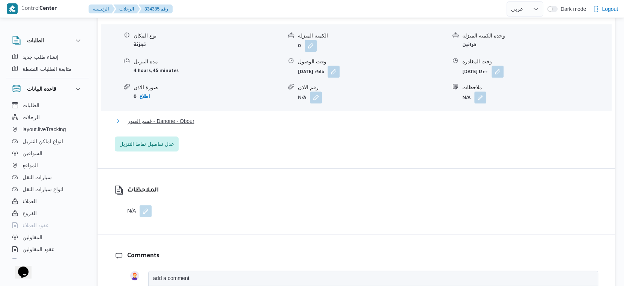
click at [179, 122] on span "قسم العبور - Danone - Obour" at bounding box center [161, 121] width 67 height 9
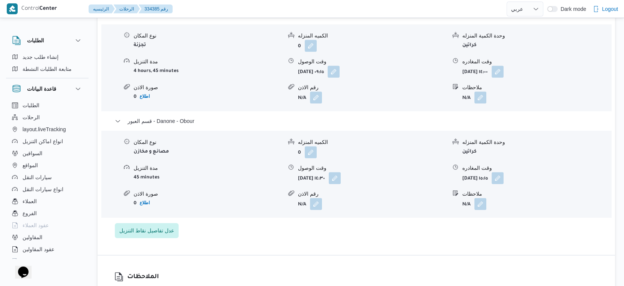
select select "ar"
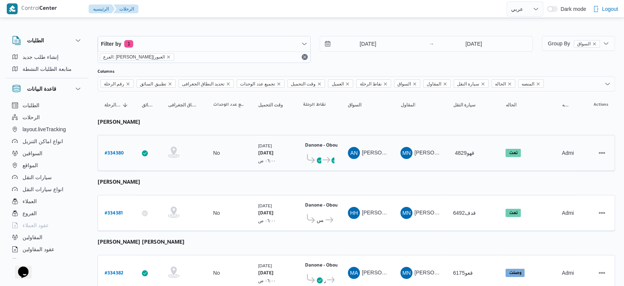
click at [123, 151] on b "# 334380" at bounding box center [114, 153] width 19 height 5
select select "ar"
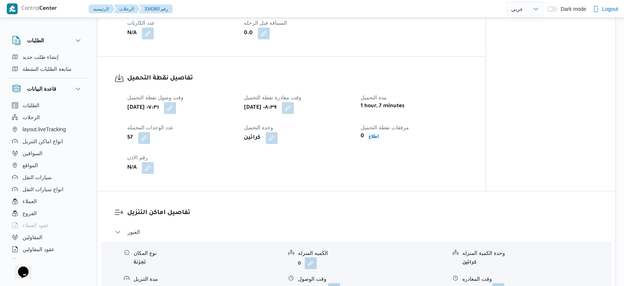
scroll to position [542, 0]
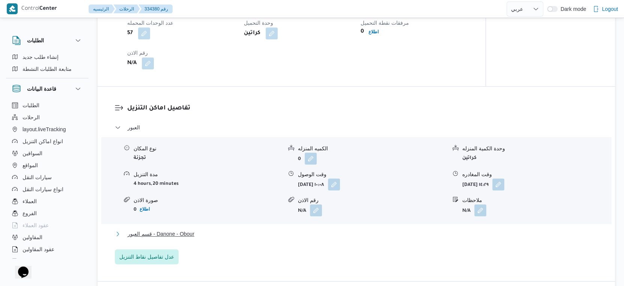
click at [196, 239] on button "قسم العبور - Danone - Obour" at bounding box center [357, 234] width 484 height 9
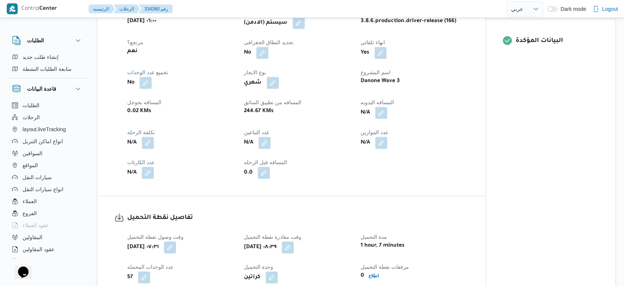
scroll to position [292, 0]
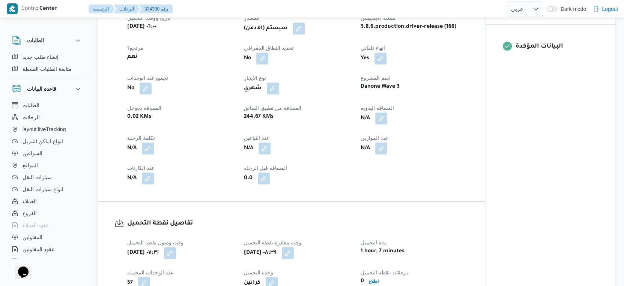
click at [435, 125] on div "N/A" at bounding box center [414, 119] width 109 height 14
click at [377, 124] on button "button" at bounding box center [381, 118] width 12 height 12
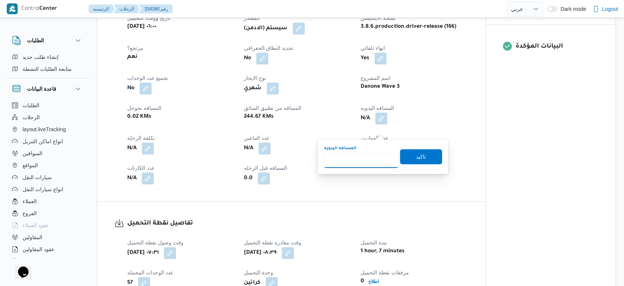
click at [356, 163] on input "المسافه اليدويه" at bounding box center [361, 160] width 75 height 15
type input "40"
click at [417, 151] on span "تاكيد" at bounding box center [421, 156] width 42 height 15
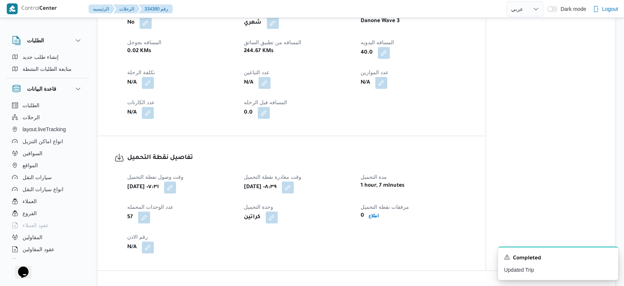
scroll to position [375, 0]
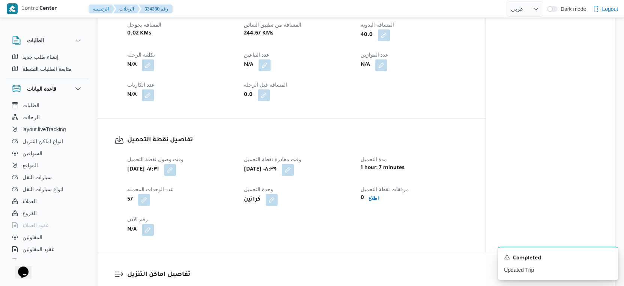
select select "ar"
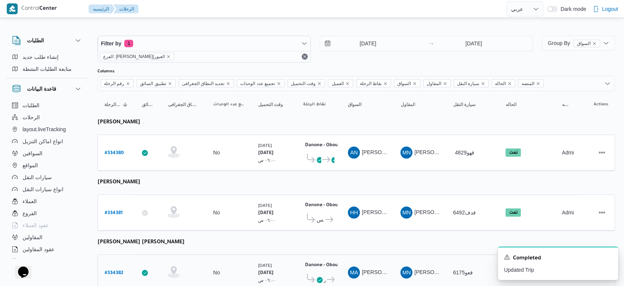
scroll to position [208, 0]
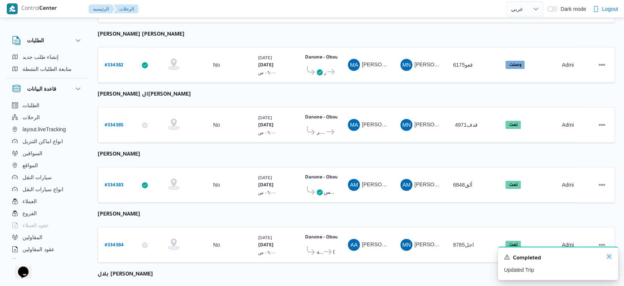
click at [611, 255] on icon "Dismiss toast" at bounding box center [609, 257] width 6 height 6
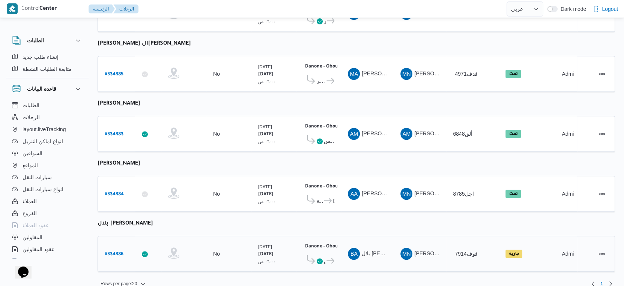
scroll to position [260, 0]
click at [118, 246] on div "# 334386" at bounding box center [117, 254] width 30 height 16
click at [122, 252] on b "# 334386" at bounding box center [114, 254] width 19 height 5
select select "ar"
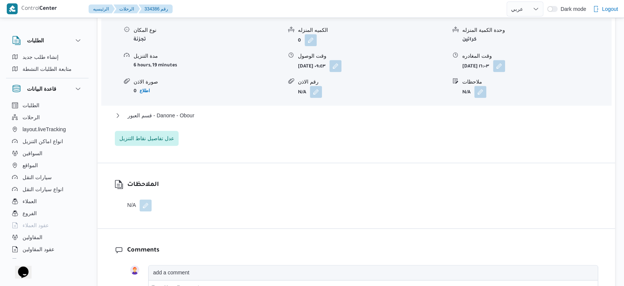
scroll to position [667, 0]
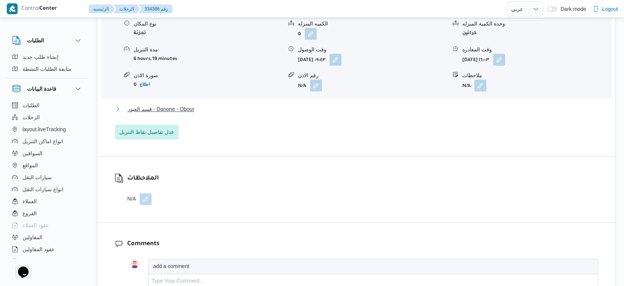
click at [175, 114] on span "قسم العبور - Danone - Obour" at bounding box center [161, 109] width 67 height 9
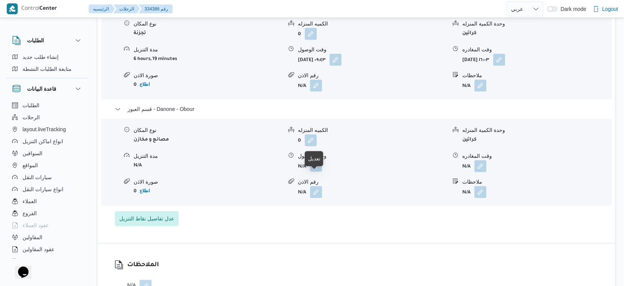
click at [316, 172] on button "button" at bounding box center [316, 166] width 12 height 12
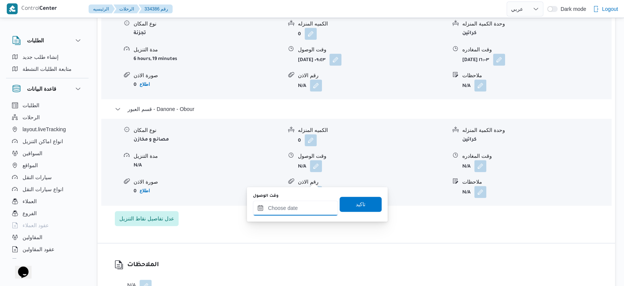
click at [309, 204] on div at bounding box center [295, 208] width 85 height 15
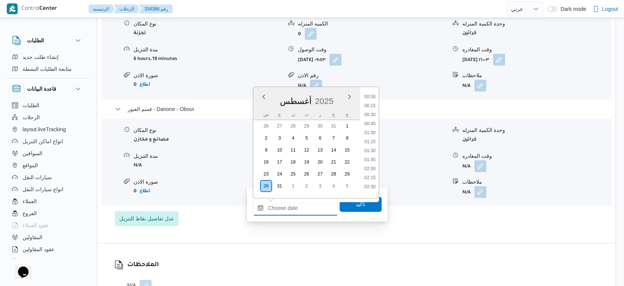
scroll to position [533, 0]
click at [371, 121] on li "15:30" at bounding box center [370, 122] width 17 height 8
type input "٣٠/٠٨/٢٠٢٥ ١٥:٣٠"
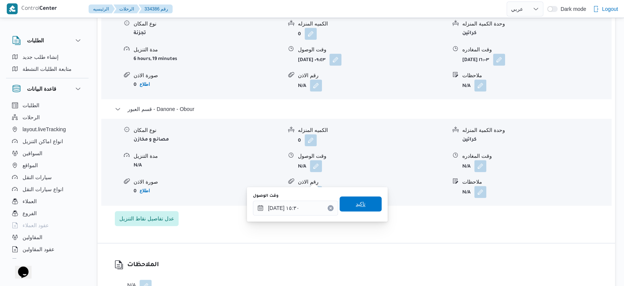
click at [364, 200] on span "تاكيد" at bounding box center [361, 204] width 42 height 15
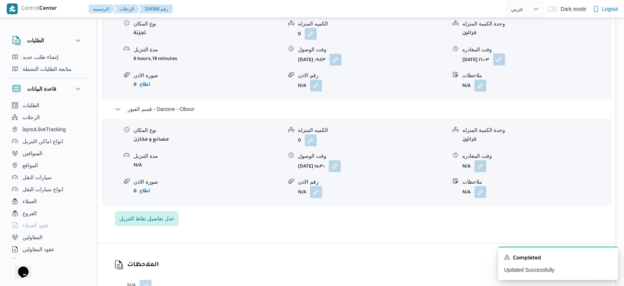
click at [505, 65] on button "button" at bounding box center [499, 59] width 12 height 12
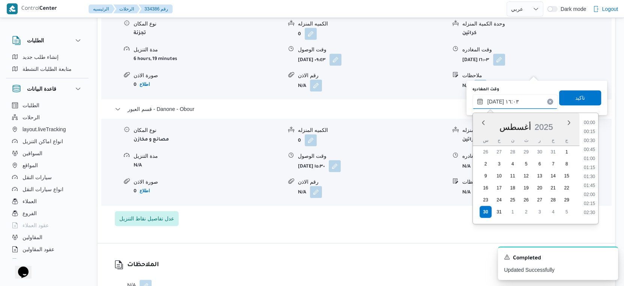
click at [517, 102] on input "٣٠/٠٨/٢٠٢٥ ١٦:٠٣" at bounding box center [515, 101] width 85 height 15
click at [591, 137] on li "15:00" at bounding box center [589, 139] width 17 height 8
type input "٣٠/٠٨/٢٠٢٥ ١٥:٠٠"
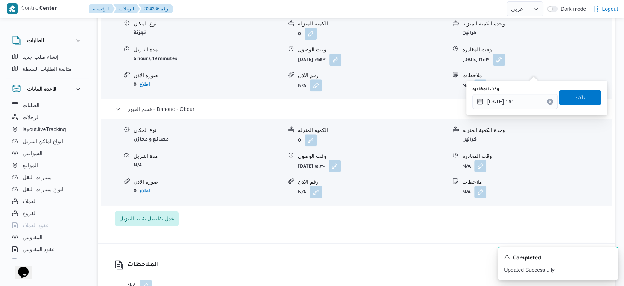
click at [575, 99] on span "تاكيد" at bounding box center [580, 97] width 10 height 9
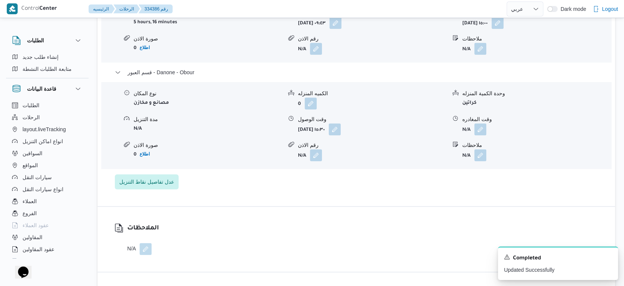
scroll to position [709, 0]
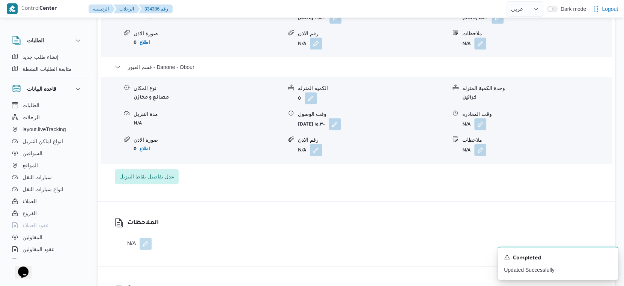
click at [434, 226] on div "الملاحظات N/A" at bounding box center [357, 234] width 518 height 65
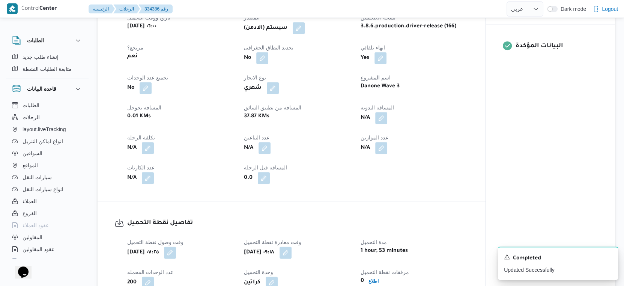
scroll to position [292, 0]
click at [384, 124] on button "button" at bounding box center [381, 118] width 12 height 12
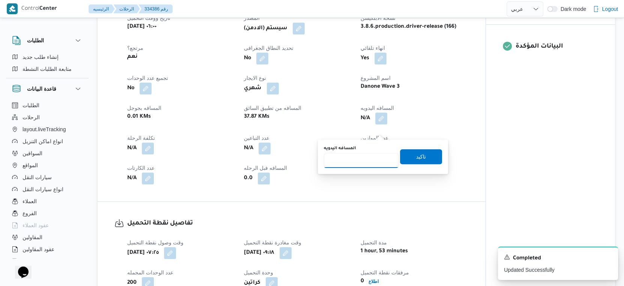
click at [351, 158] on input "المسافه اليدويه" at bounding box center [361, 160] width 75 height 15
type input "49"
click at [432, 153] on span "تاكيد" at bounding box center [421, 156] width 42 height 15
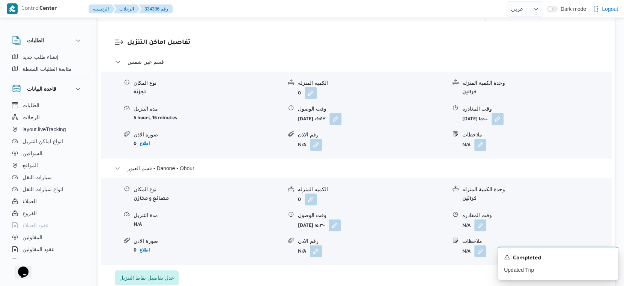
scroll to position [709, 0]
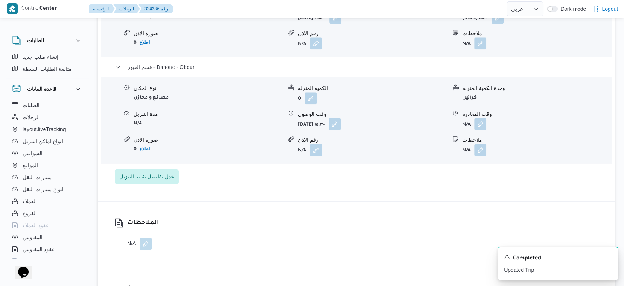
select select "ar"
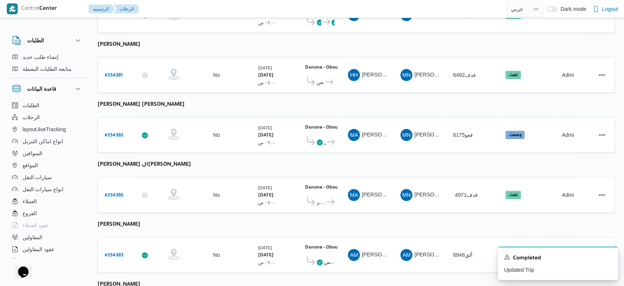
scroll to position [260, 0]
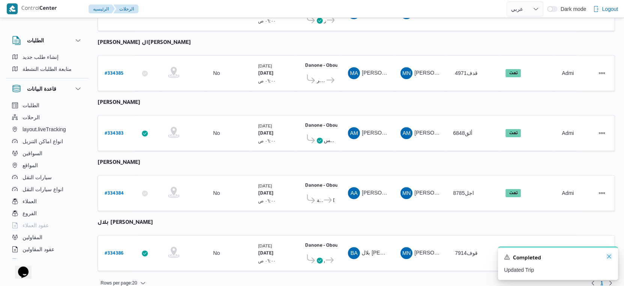
click at [608, 256] on icon "Dismiss toast" at bounding box center [609, 257] width 4 height 4
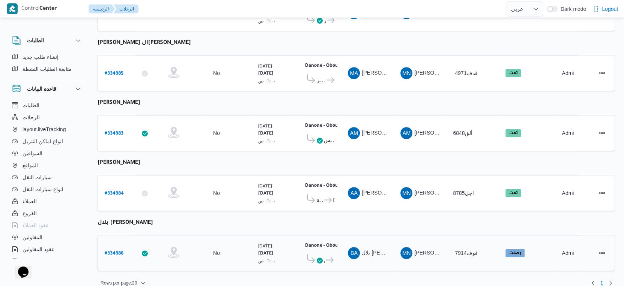
click at [118, 252] on b "# 334386" at bounding box center [114, 254] width 19 height 5
select select "ar"
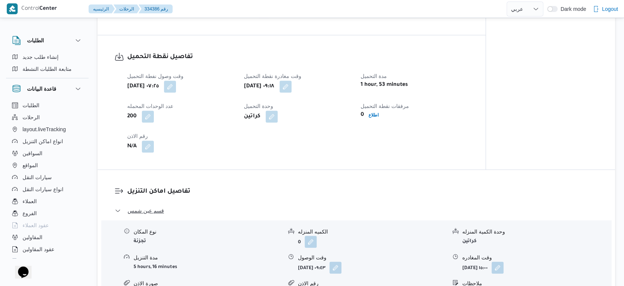
scroll to position [626, 0]
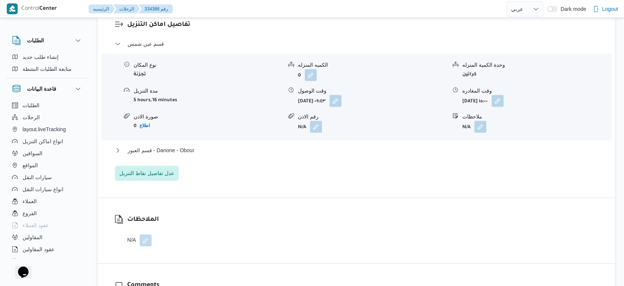
click at [181, 157] on div "قسم عين شمس نوع المكان تجزئة الكميه المنزله 0 وحدة الكمية المنزله كراتين مدة ال…" at bounding box center [357, 110] width 484 height 142
click at [182, 155] on span "قسم العبور - Danone - Obour" at bounding box center [161, 150] width 67 height 9
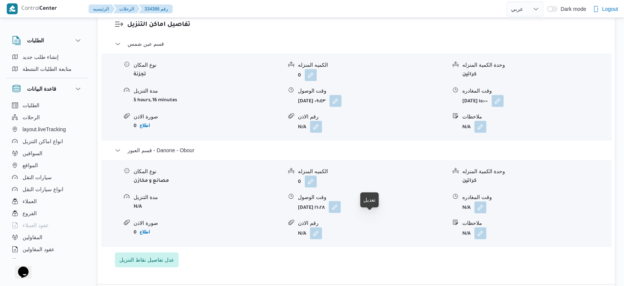
click at [341, 213] on button "button" at bounding box center [335, 207] width 12 height 12
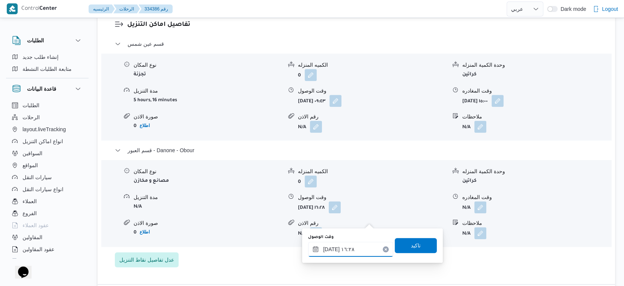
click at [359, 251] on input "٣٠/٠٨/٢٠٢٥ ١٦:٢٨" at bounding box center [350, 249] width 85 height 15
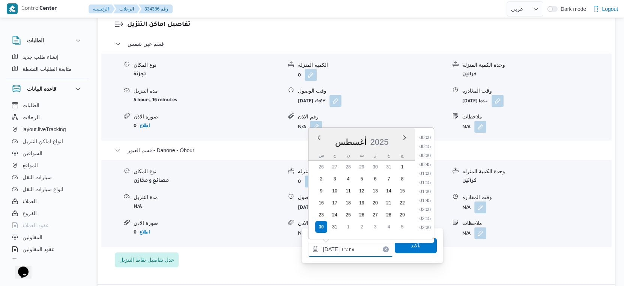
scroll to position [533, 0]
click at [427, 163] on li "15:30" at bounding box center [425, 163] width 17 height 8
type input "٣٠/٠٨/٢٠٢٥ ١٥:٣٠"
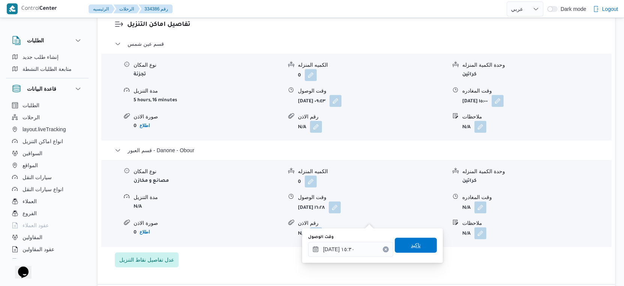
click at [423, 243] on span "تاكيد" at bounding box center [416, 245] width 42 height 15
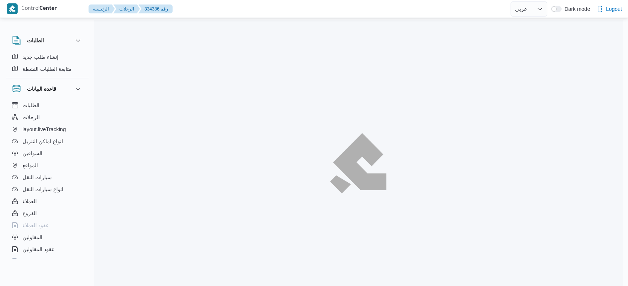
select select "ar"
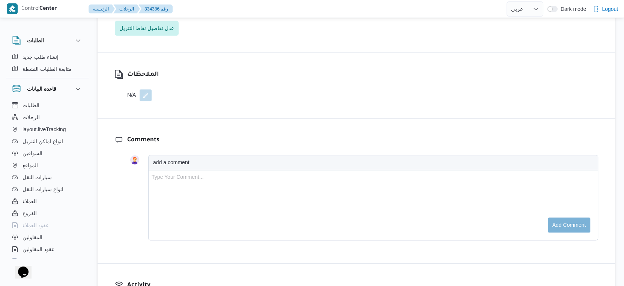
scroll to position [646, 0]
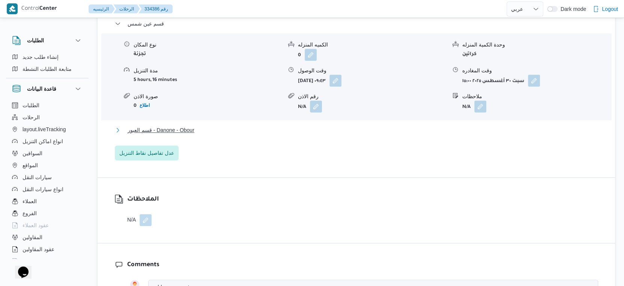
click at [204, 135] on button "قسم العبور - Danone - Obour" at bounding box center [357, 130] width 484 height 9
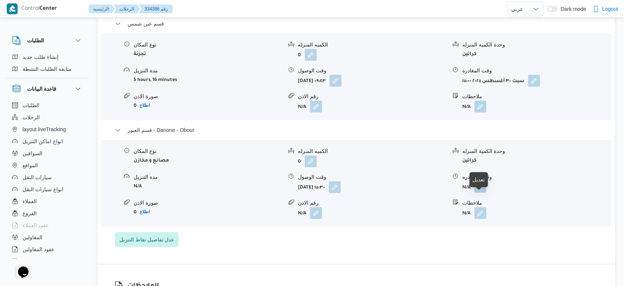
click at [485, 193] on button "button" at bounding box center [481, 187] width 12 height 12
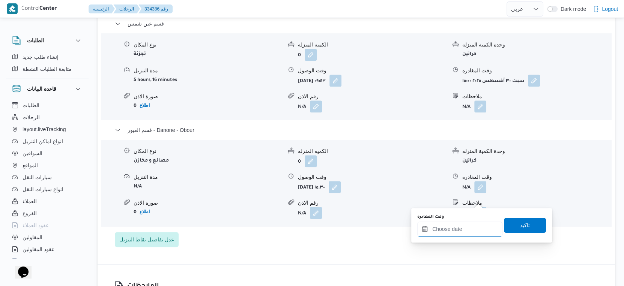
click at [474, 228] on input "وقت المغادره" at bounding box center [459, 229] width 85 height 15
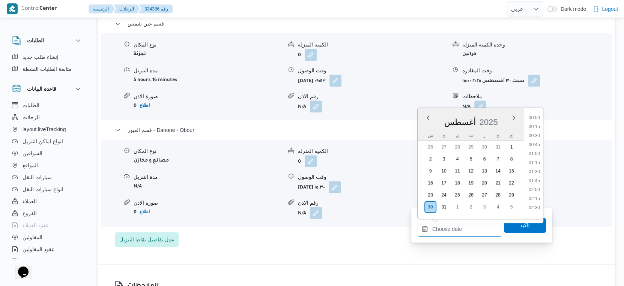
scroll to position [551, 0]
click at [535, 161] on li "16:30" at bounding box center [534, 161] width 17 height 8
type input "[DATE] ١٦:٣٠"
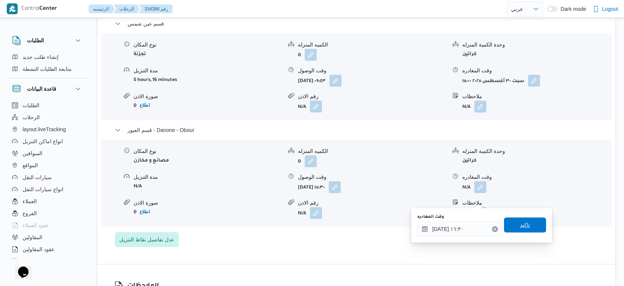
click at [533, 221] on span "تاكيد" at bounding box center [525, 225] width 42 height 15
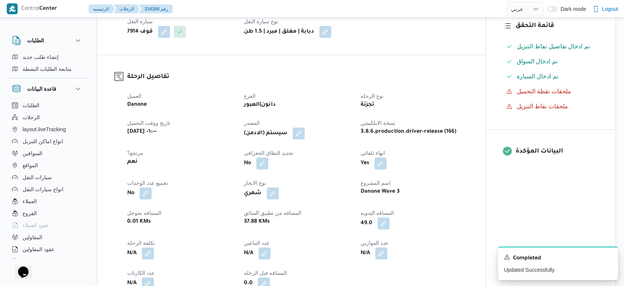
scroll to position [0, 0]
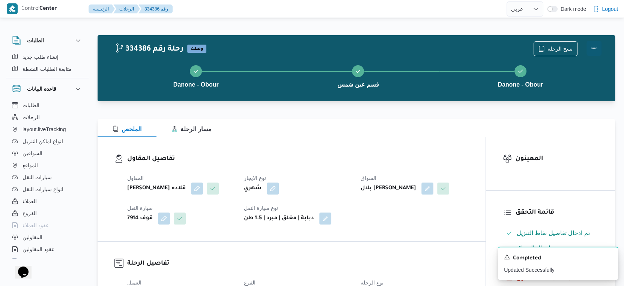
click at [598, 44] on button "Actions" at bounding box center [594, 48] width 15 height 15
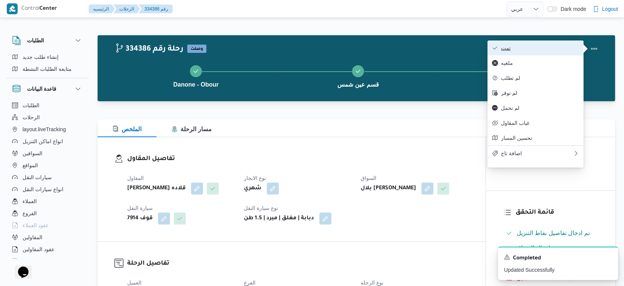
click at [565, 51] on span "تمت" at bounding box center [540, 48] width 78 height 6
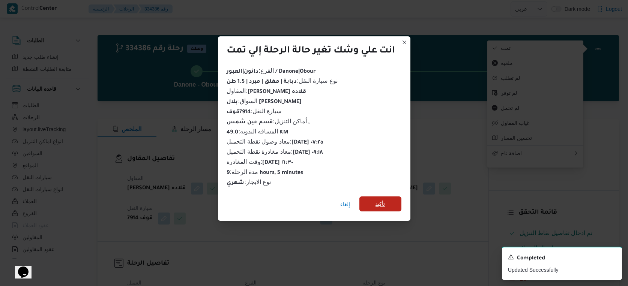
click at [393, 203] on span "تأكيد" at bounding box center [381, 204] width 42 height 15
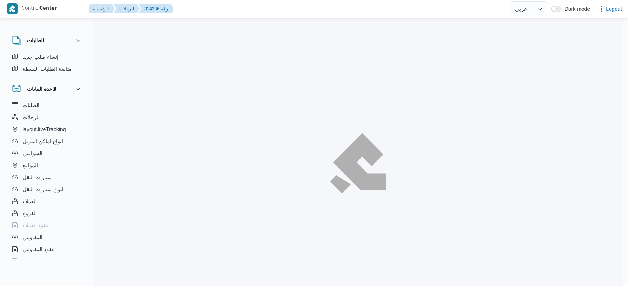
select select "ar"
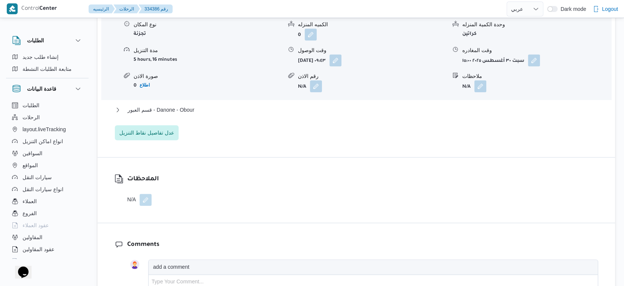
scroll to position [667, 0]
click at [222, 114] on button "قسم العبور - Danone - Obour" at bounding box center [357, 109] width 484 height 9
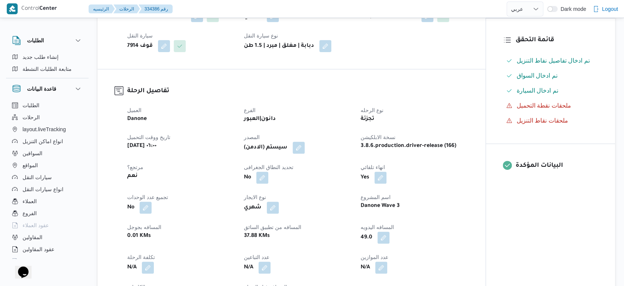
scroll to position [167, 0]
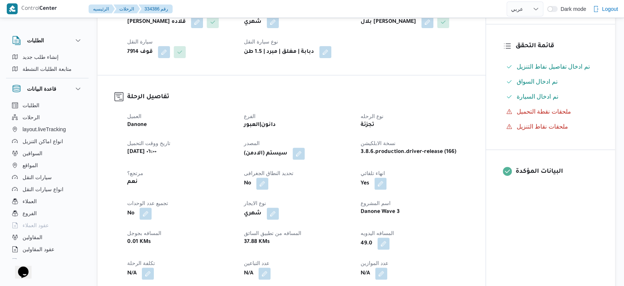
select select "ar"
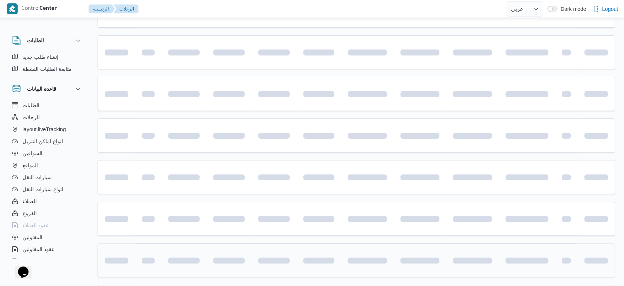
scroll to position [260, 0]
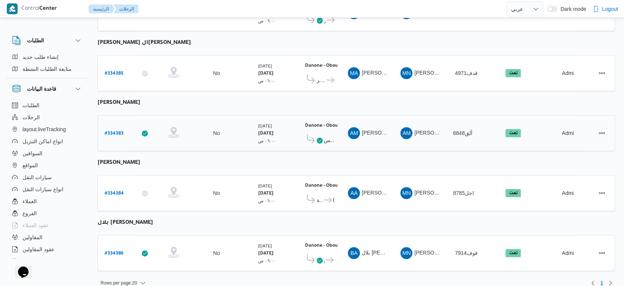
click at [109, 131] on b "# 334383" at bounding box center [114, 133] width 19 height 5
select select "ar"
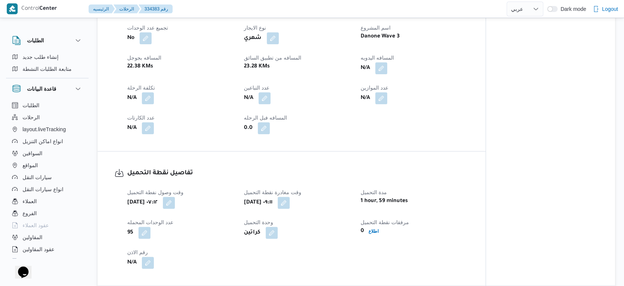
scroll to position [292, 0]
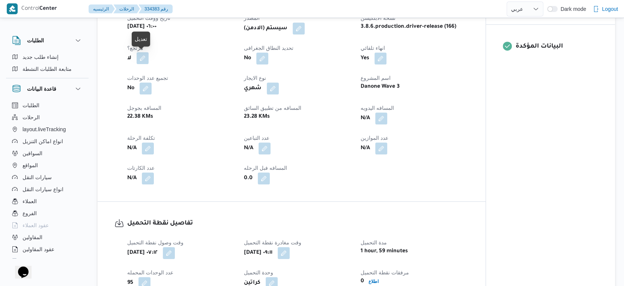
click at [140, 58] on button "button" at bounding box center [143, 58] width 12 height 12
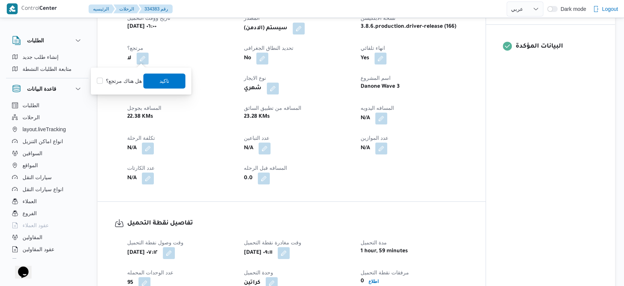
click at [137, 81] on label "هل هناك مرتجع؟" at bounding box center [119, 81] width 45 height 9
checkbox input "true"
click at [153, 78] on span "تاكيد" at bounding box center [164, 80] width 42 height 15
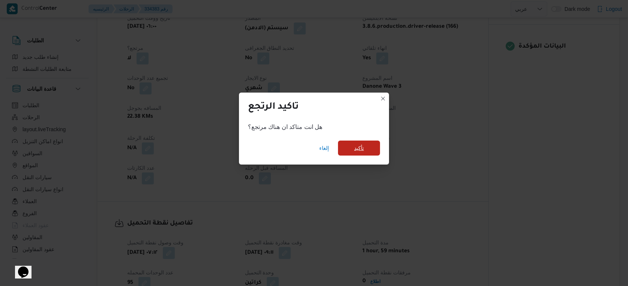
click at [351, 146] on span "تأكيد" at bounding box center [359, 148] width 42 height 15
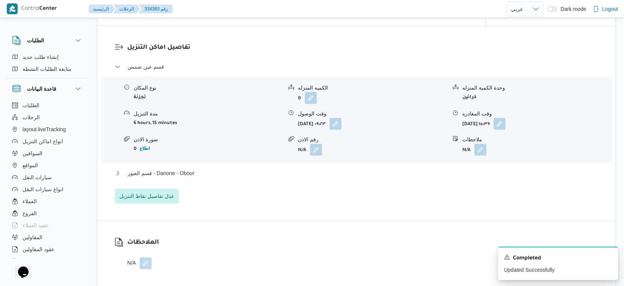
scroll to position [667, 0]
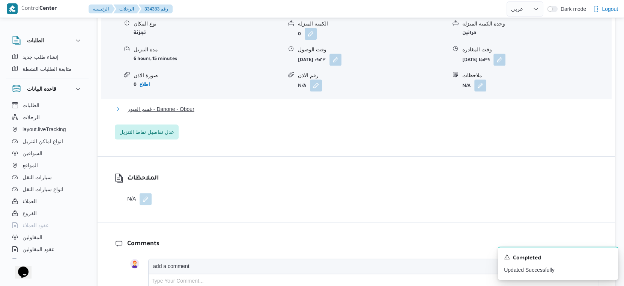
click at [165, 110] on span "قسم العبور - Danone - Obour" at bounding box center [161, 109] width 67 height 9
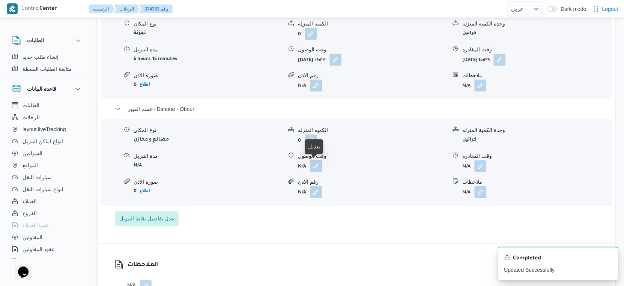
click at [319, 166] on button "button" at bounding box center [316, 166] width 12 height 12
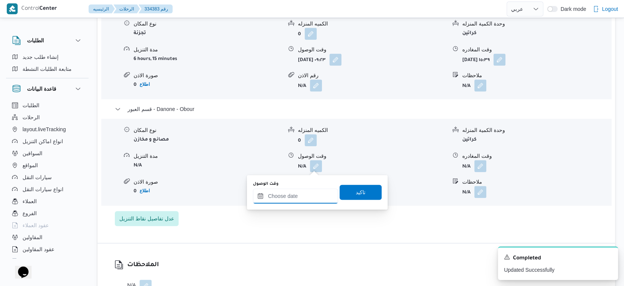
click at [309, 193] on input "وقت الوصول" at bounding box center [295, 196] width 85 height 15
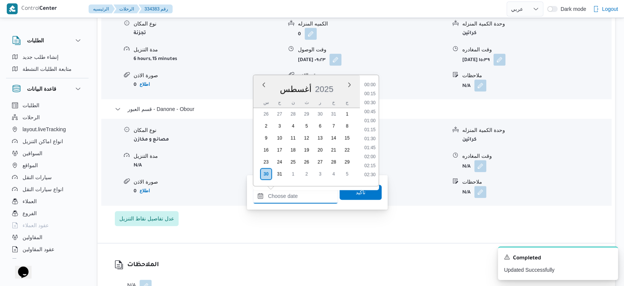
scroll to position [551, 0]
click at [371, 108] on li "16:00" at bounding box center [370, 110] width 17 height 8
type input "٣٠/٠٨/٢٠٢٥ ١٦:٠٠"
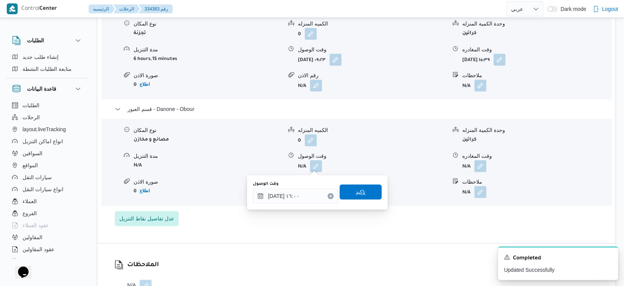
click at [362, 193] on span "تاكيد" at bounding box center [361, 192] width 42 height 15
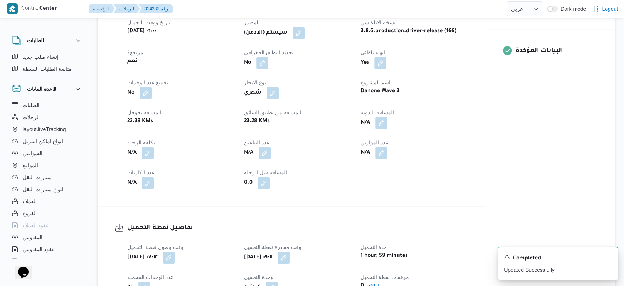
scroll to position [208, 0]
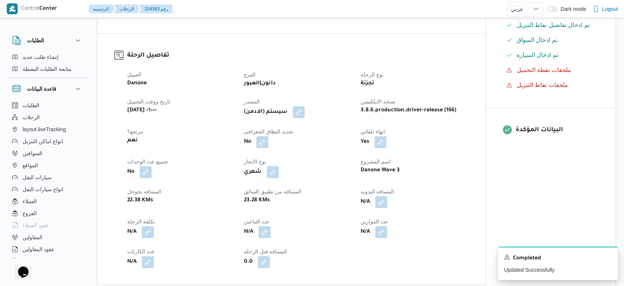
click at [458, 155] on div "العميل Danone الفرع دانون|العبور نوع الرحله تجزئة تاريخ ووقت التحميل سبت ٣٠ أغس…" at bounding box center [298, 169] width 351 height 207
click at [384, 200] on button "button" at bounding box center [381, 202] width 12 height 12
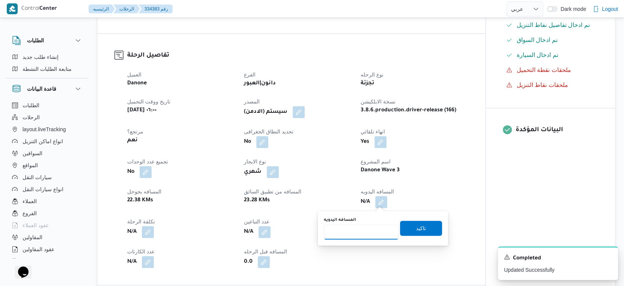
click at [346, 227] on input "المسافه اليدويه" at bounding box center [361, 232] width 75 height 15
type input "56"
click at [419, 225] on span "تاكيد" at bounding box center [421, 228] width 10 height 9
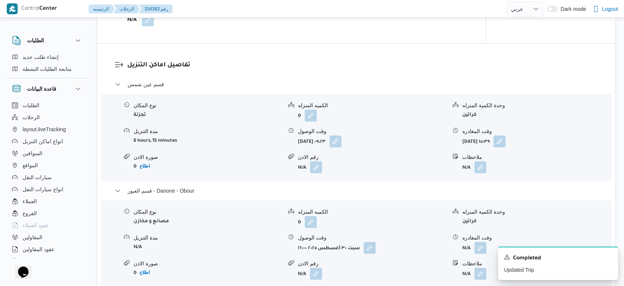
scroll to position [584, 0]
click at [606, 256] on icon "Dismiss toast" at bounding box center [609, 257] width 6 height 6
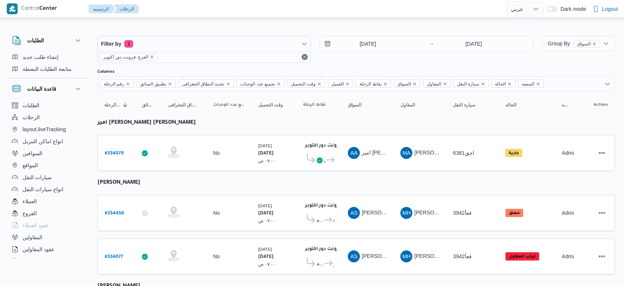
select select "ar"
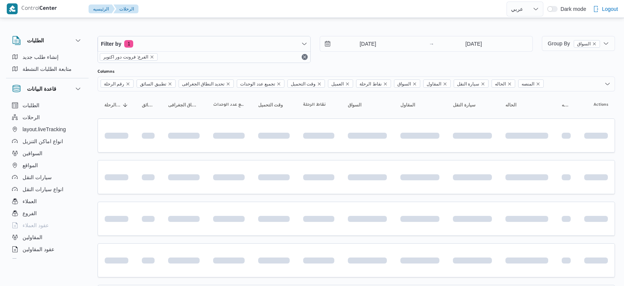
select select "ar"
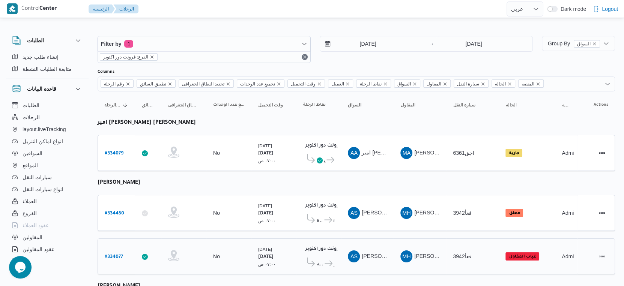
click at [116, 255] on b "# 334077" at bounding box center [114, 257] width 18 height 5
select select "ar"
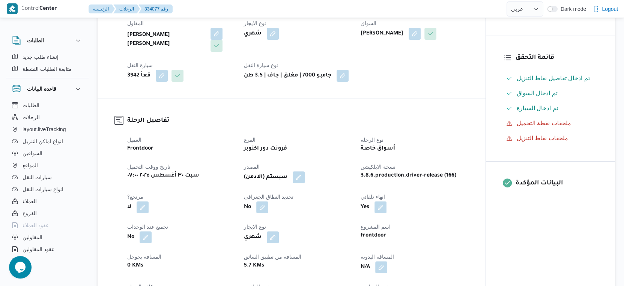
scroll to position [167, 0]
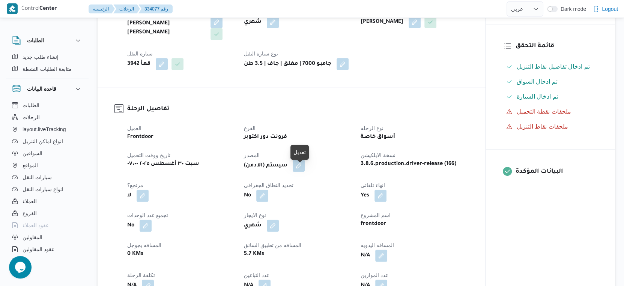
click at [305, 166] on span at bounding box center [297, 166] width 16 height 12
click at [305, 172] on button "button" at bounding box center [299, 166] width 12 height 12
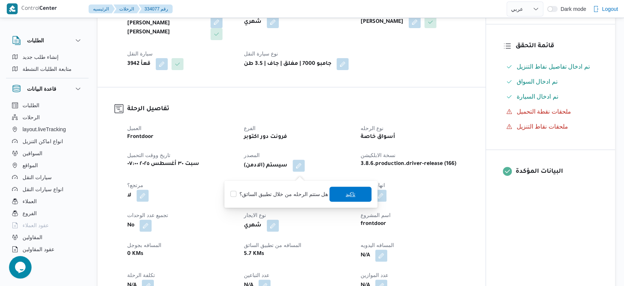
click at [351, 191] on span "تاكيد" at bounding box center [351, 194] width 10 height 9
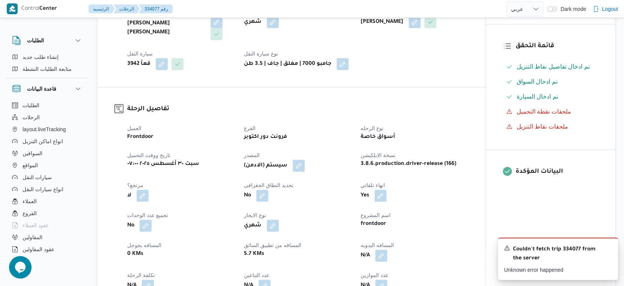
select select "ar"
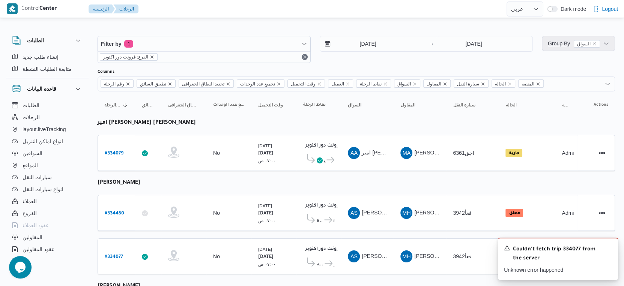
click at [556, 50] on span "Group By السواق" at bounding box center [578, 43] width 67 height 15
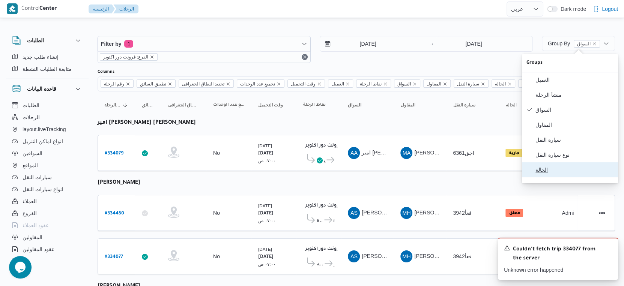
click at [562, 173] on span "الحالة" at bounding box center [575, 170] width 78 height 6
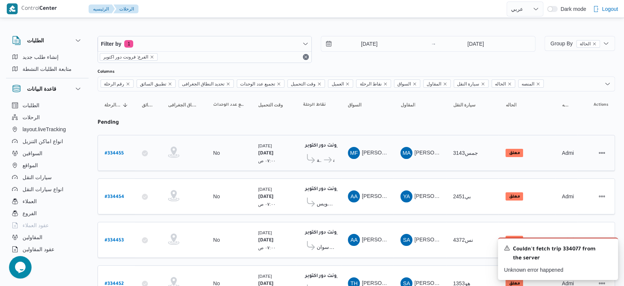
click at [431, 167] on td "المقاول MA [PERSON_NAME] [PERSON_NAME]" at bounding box center [420, 153] width 53 height 36
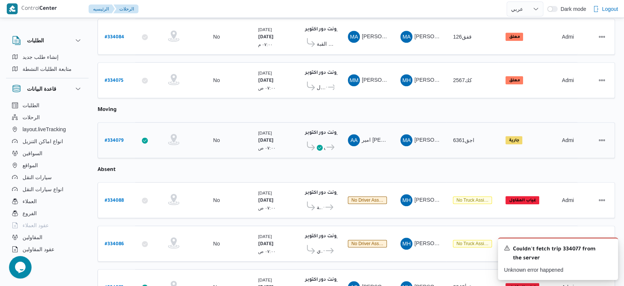
scroll to position [408, 0]
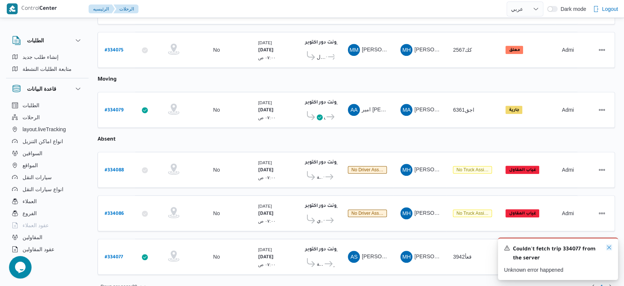
click at [611, 250] on icon "Dismiss toast" at bounding box center [609, 248] width 6 height 6
